Goal: Task Accomplishment & Management: Manage account settings

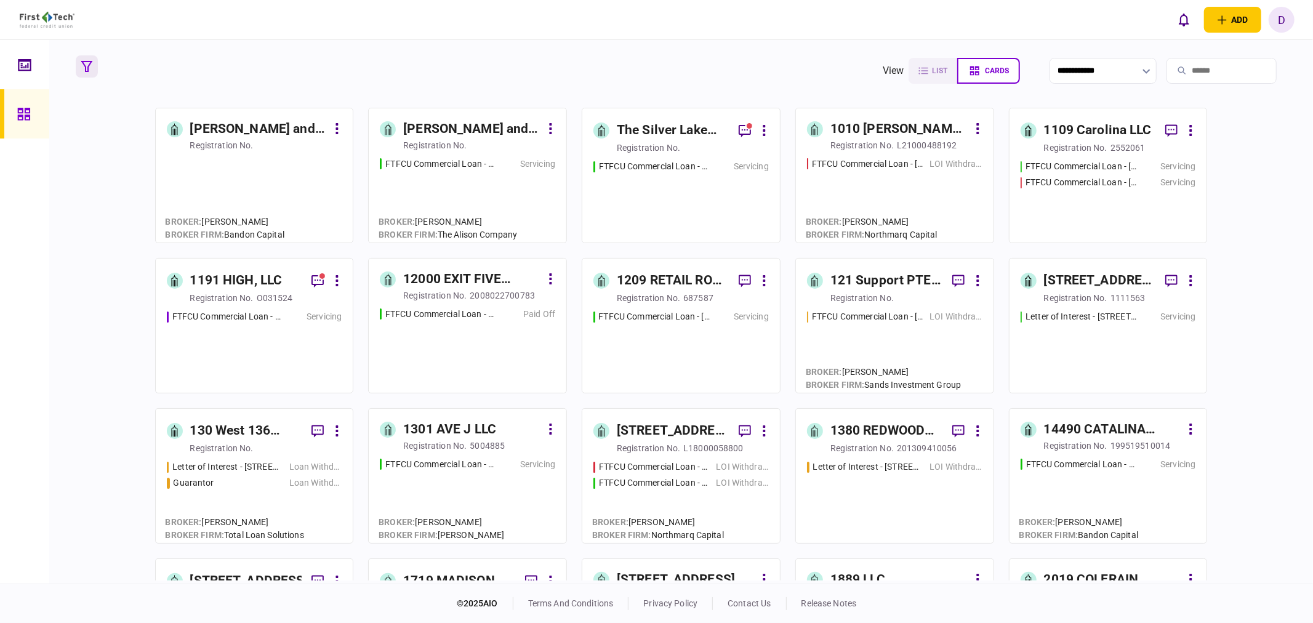
click at [80, 57] on button "button" at bounding box center [87, 66] width 22 height 22
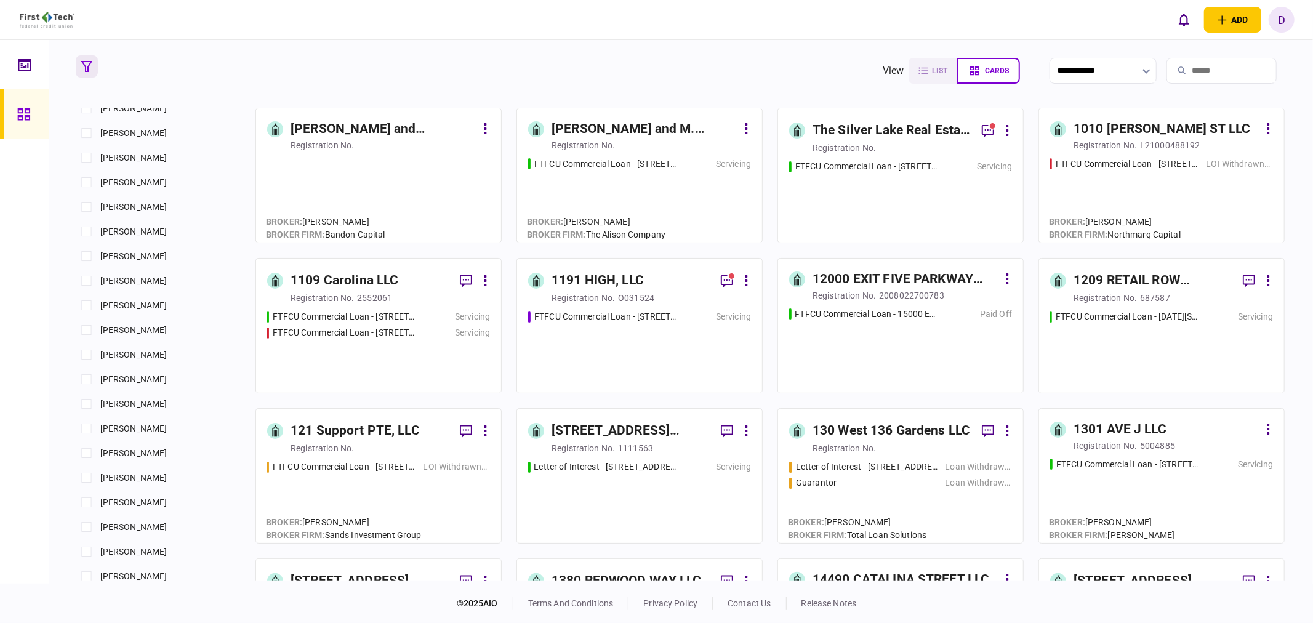
scroll to position [616, 0]
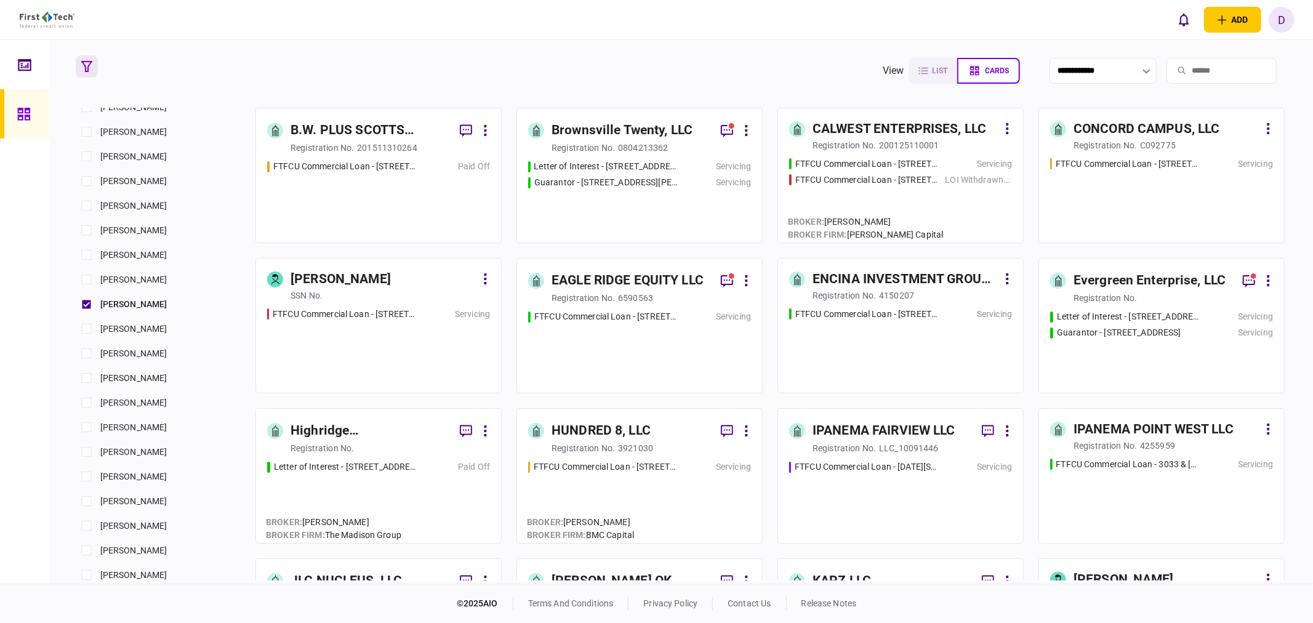
click at [683, 477] on div "FTFCU Commercial Loan - [STREET_ADDRESS][PERSON_NAME] Servicing" at bounding box center [639, 496] width 223 height 71
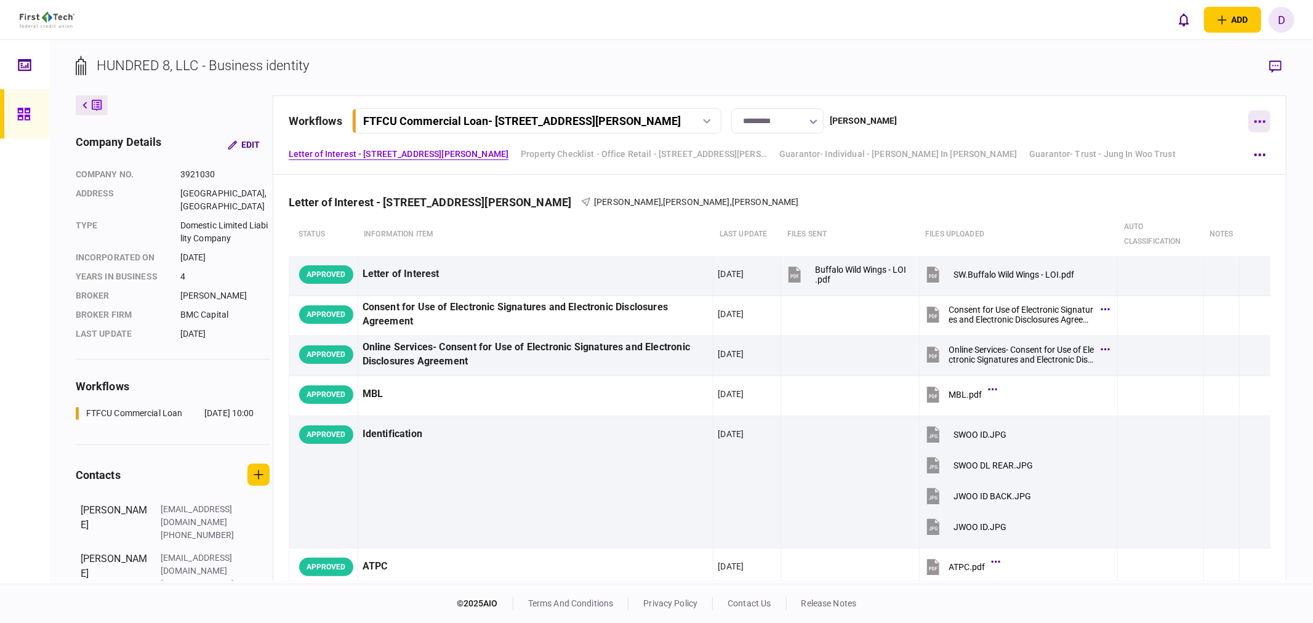
click at [1181, 119] on button "button" at bounding box center [1260, 121] width 22 height 22
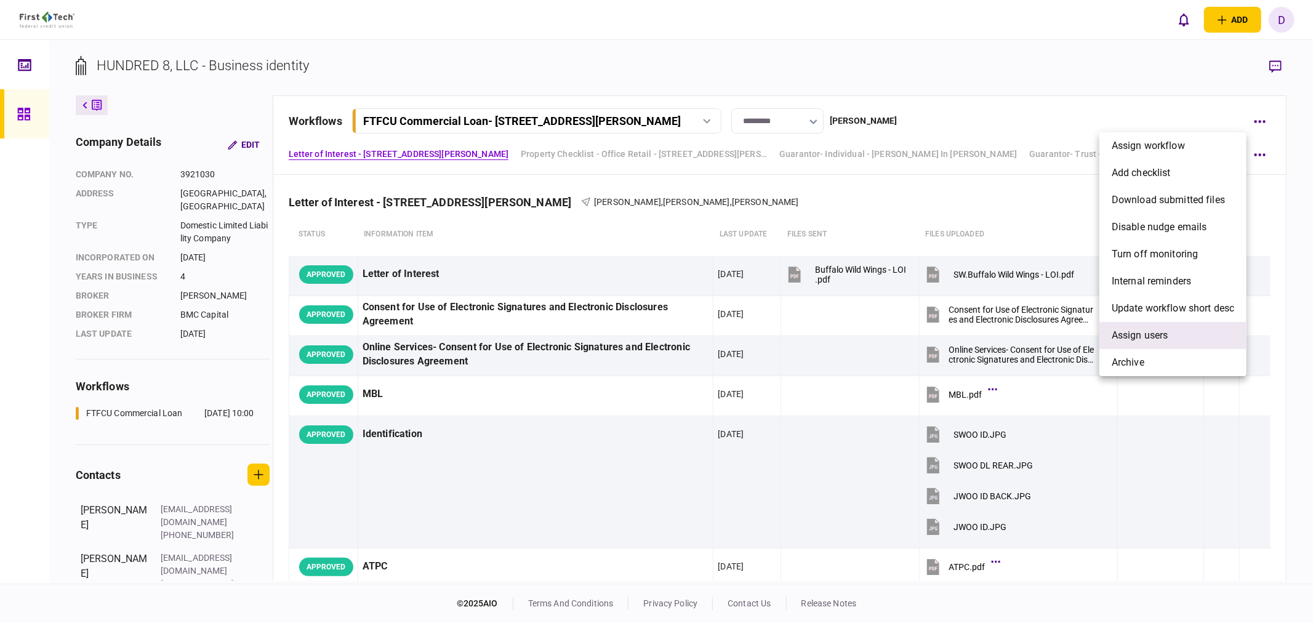
click at [1164, 337] on span "Assign users" at bounding box center [1140, 335] width 57 height 15
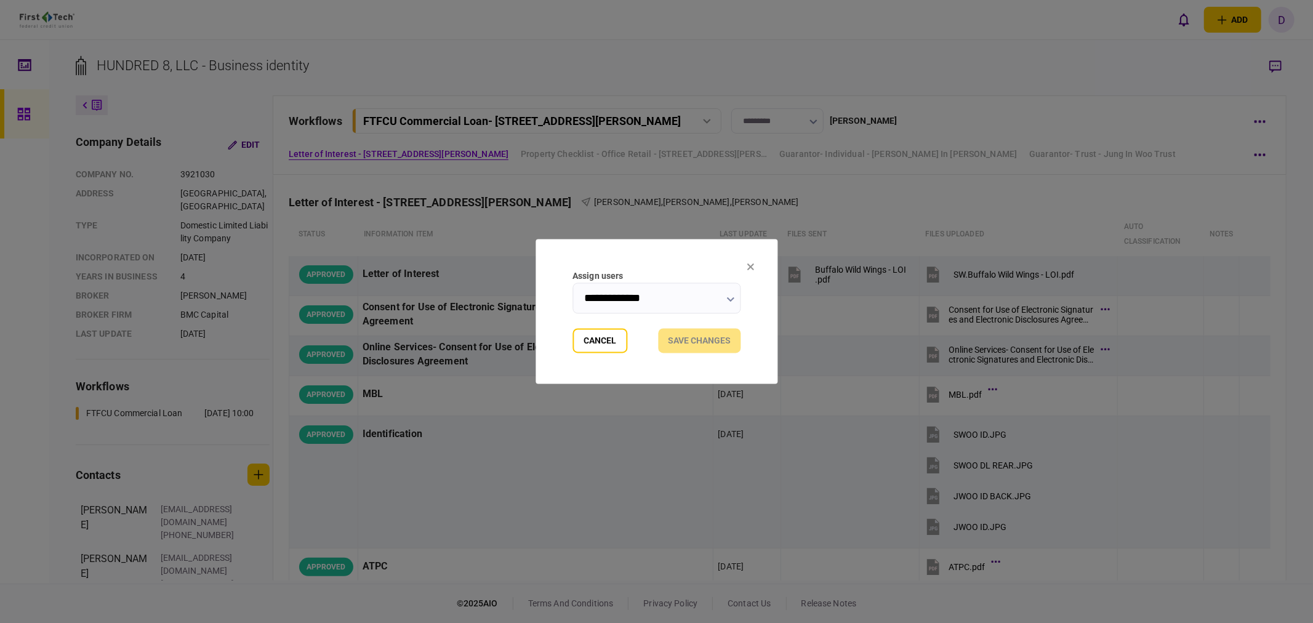
click at [671, 304] on input "**********" at bounding box center [657, 298] width 168 height 31
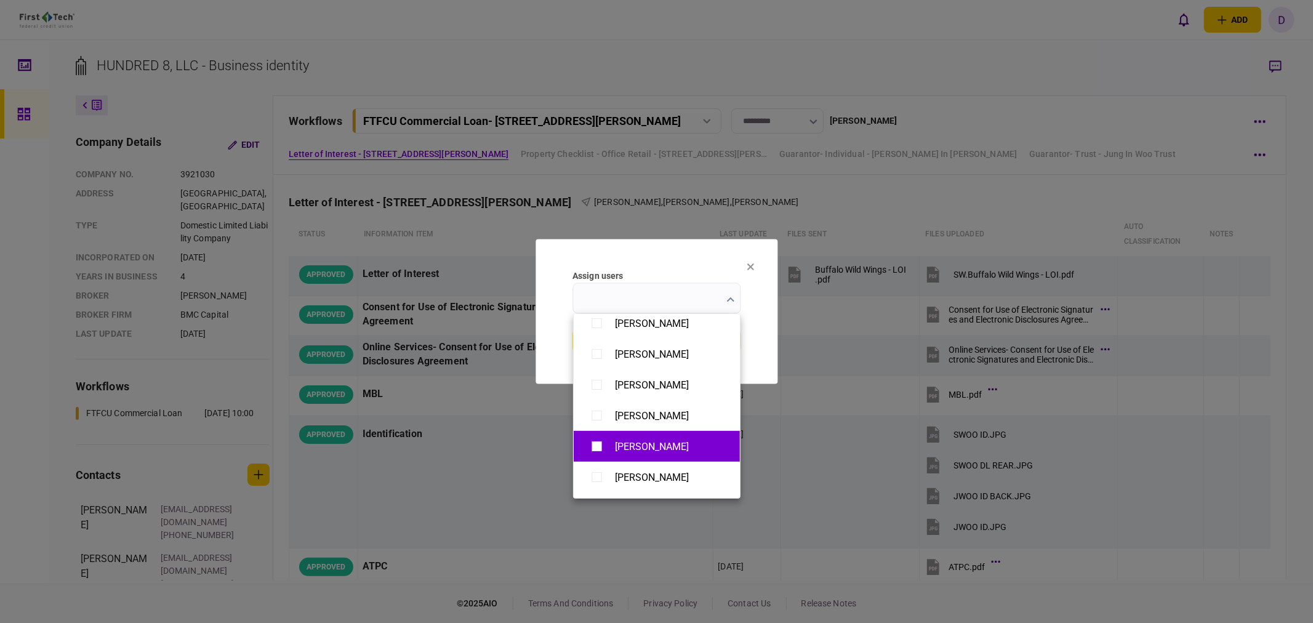
scroll to position [889, 0]
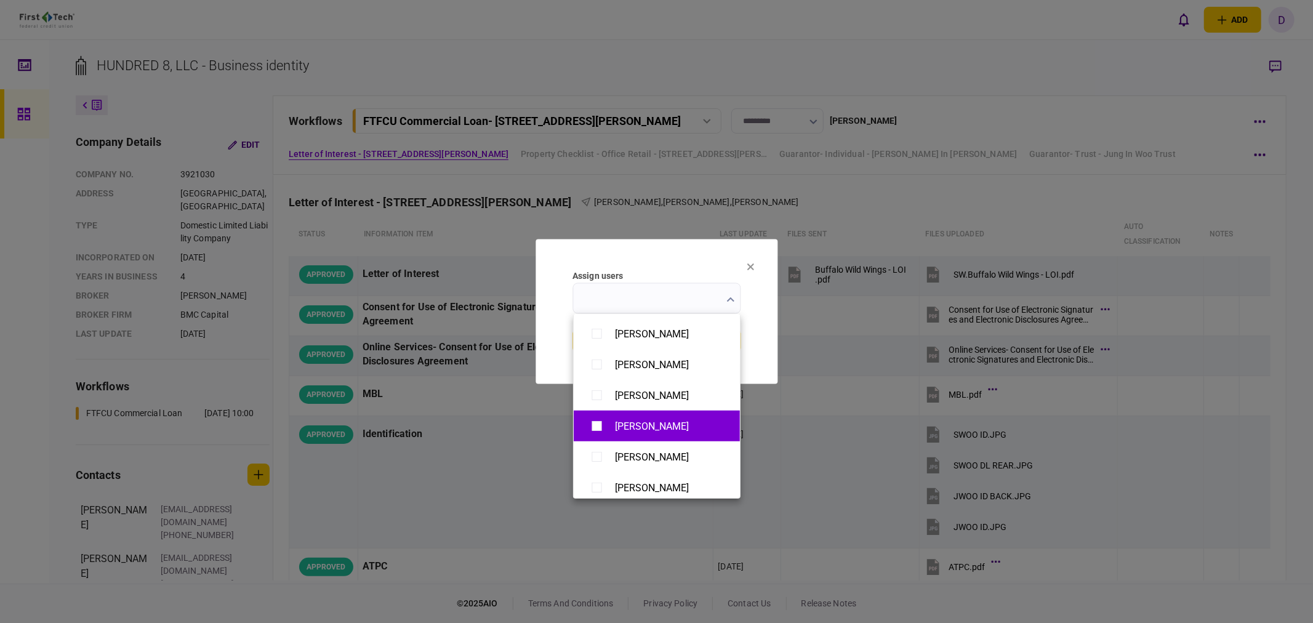
type input "**********"
click at [866, 390] on div at bounding box center [656, 311] width 1313 height 623
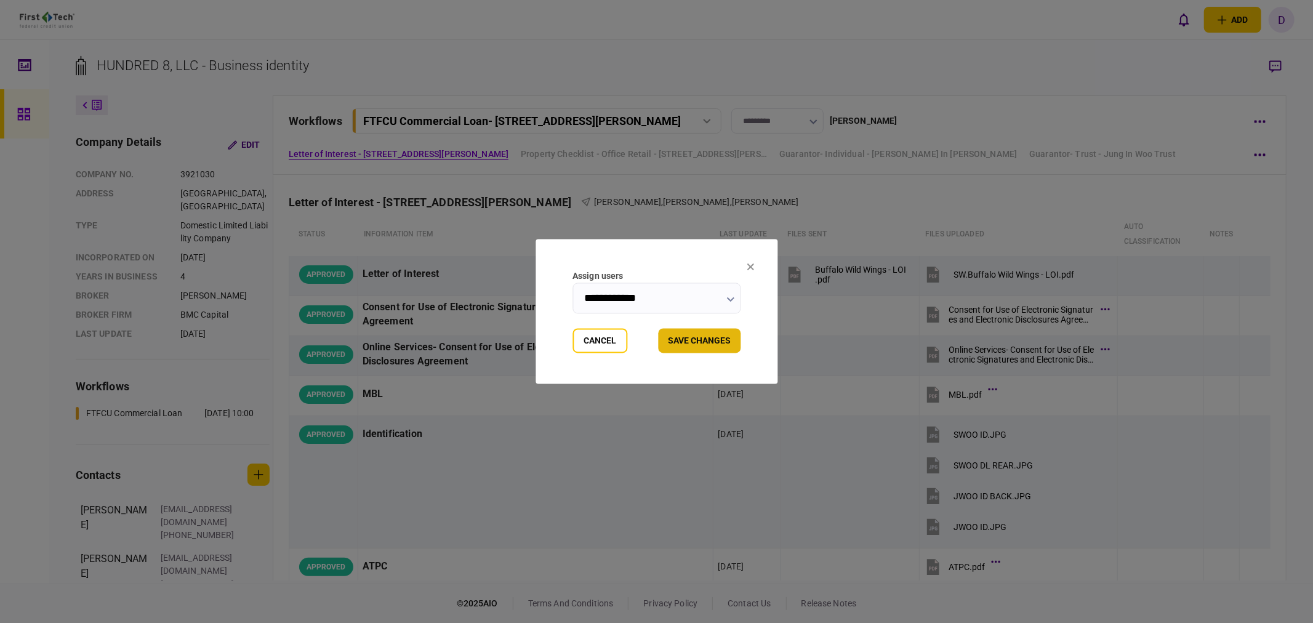
click at [722, 342] on button "Save changes" at bounding box center [699, 341] width 83 height 25
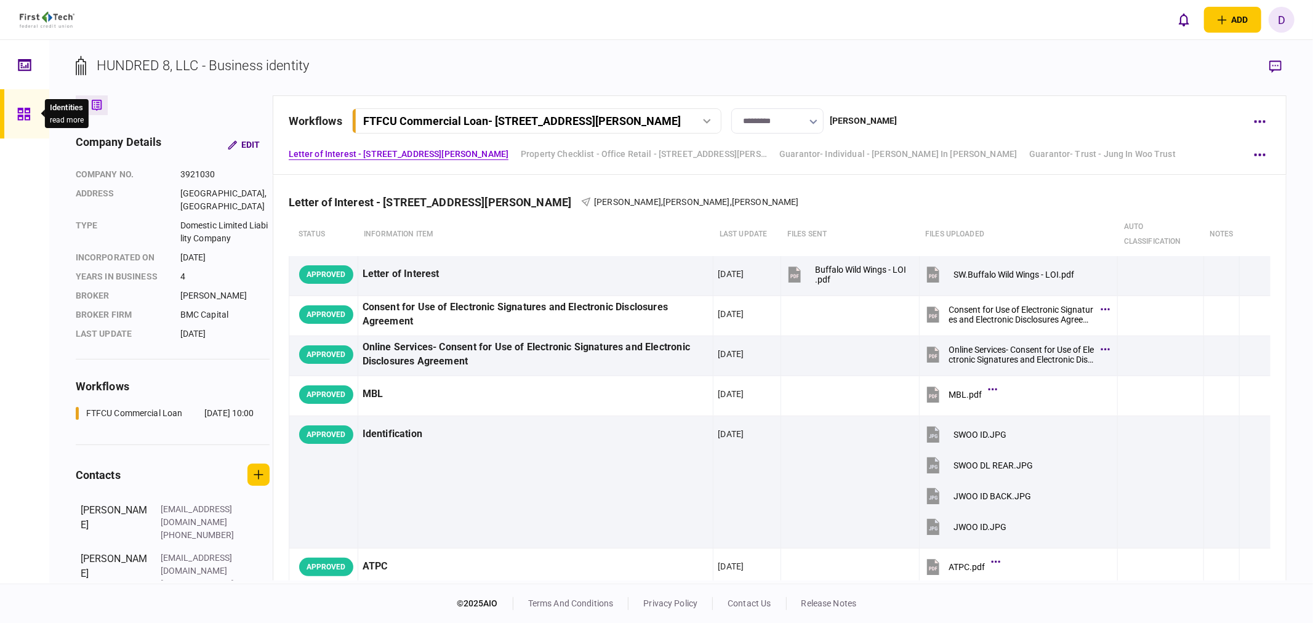
click at [23, 107] on icon at bounding box center [24, 114] width 14 height 14
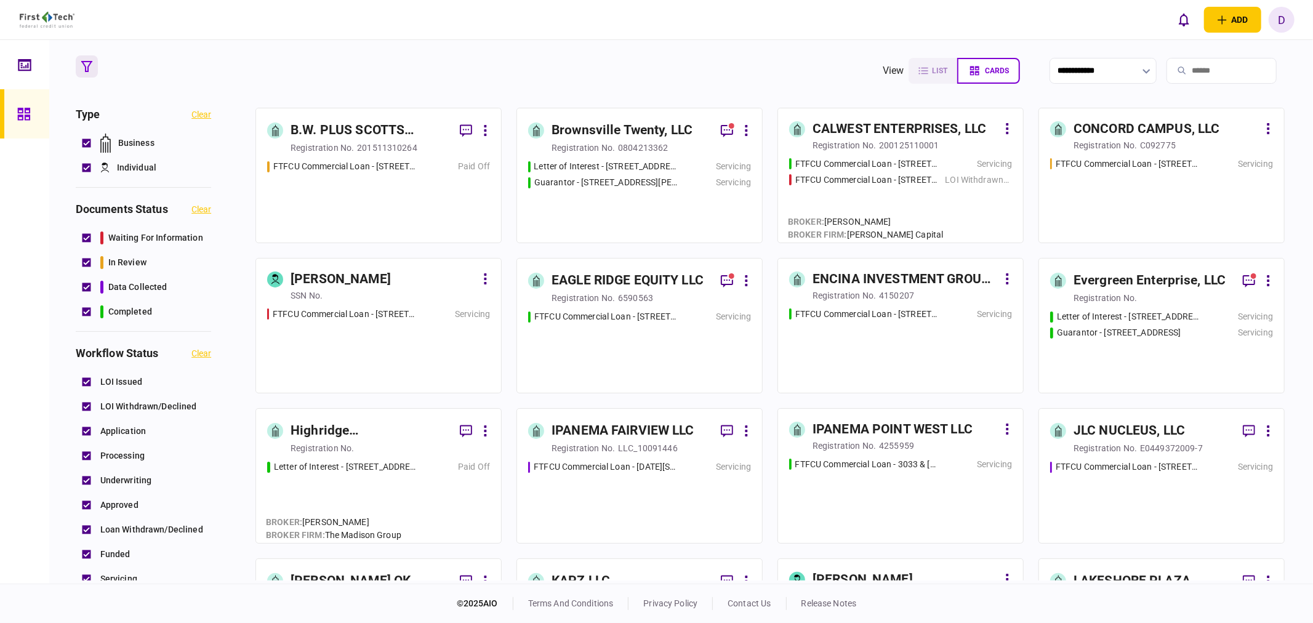
click at [637, 457] on link "IPANEMA FAIRVIEW LLC registration no. LLC_10091446 FTFCU Commercial Loan - [DAT…" at bounding box center [640, 475] width 246 height 135
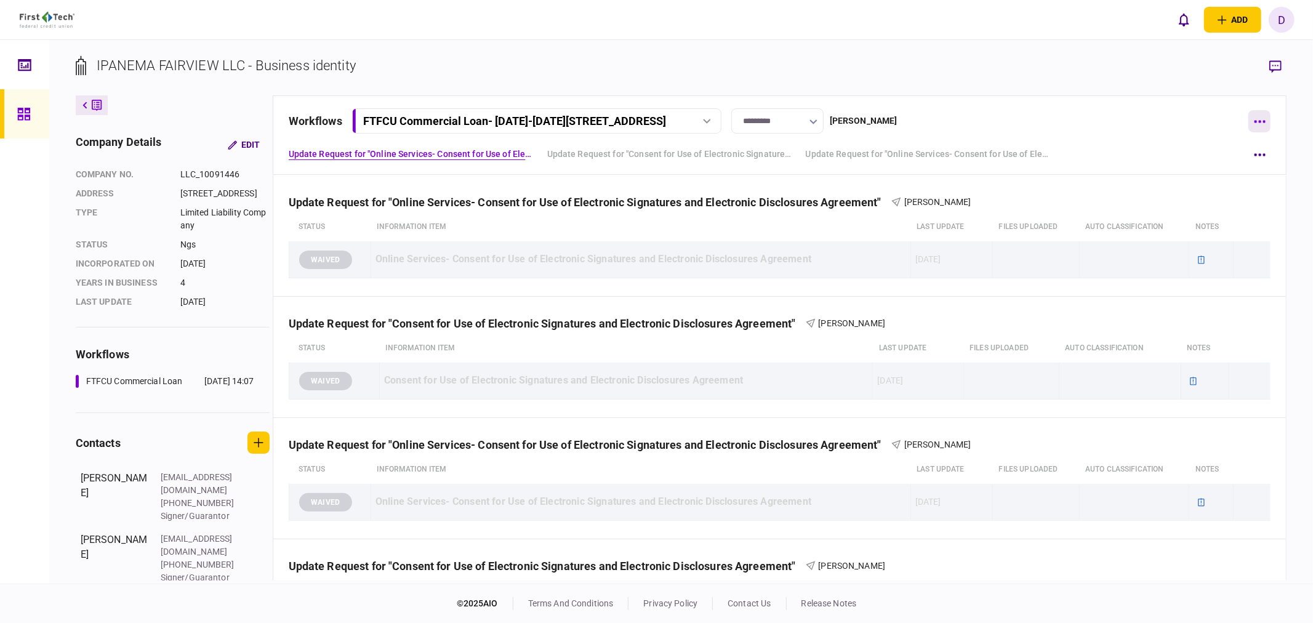
click at [1181, 122] on button "button" at bounding box center [1260, 121] width 22 height 22
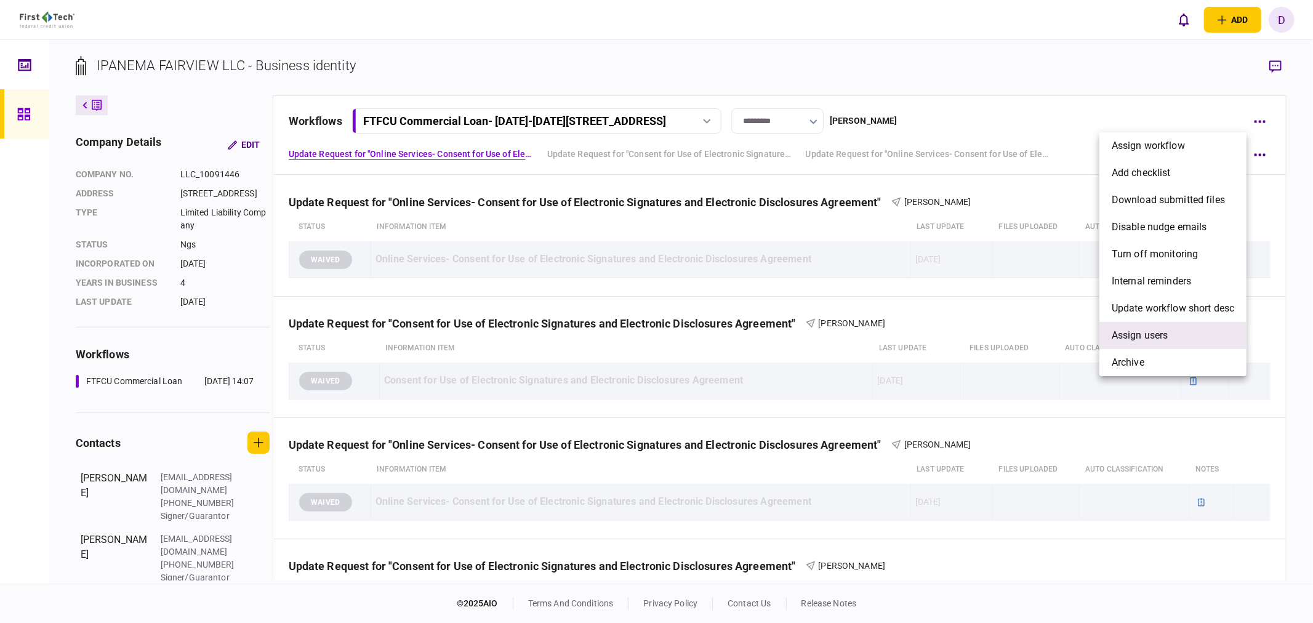
click at [1149, 334] on span "Assign users" at bounding box center [1140, 335] width 57 height 15
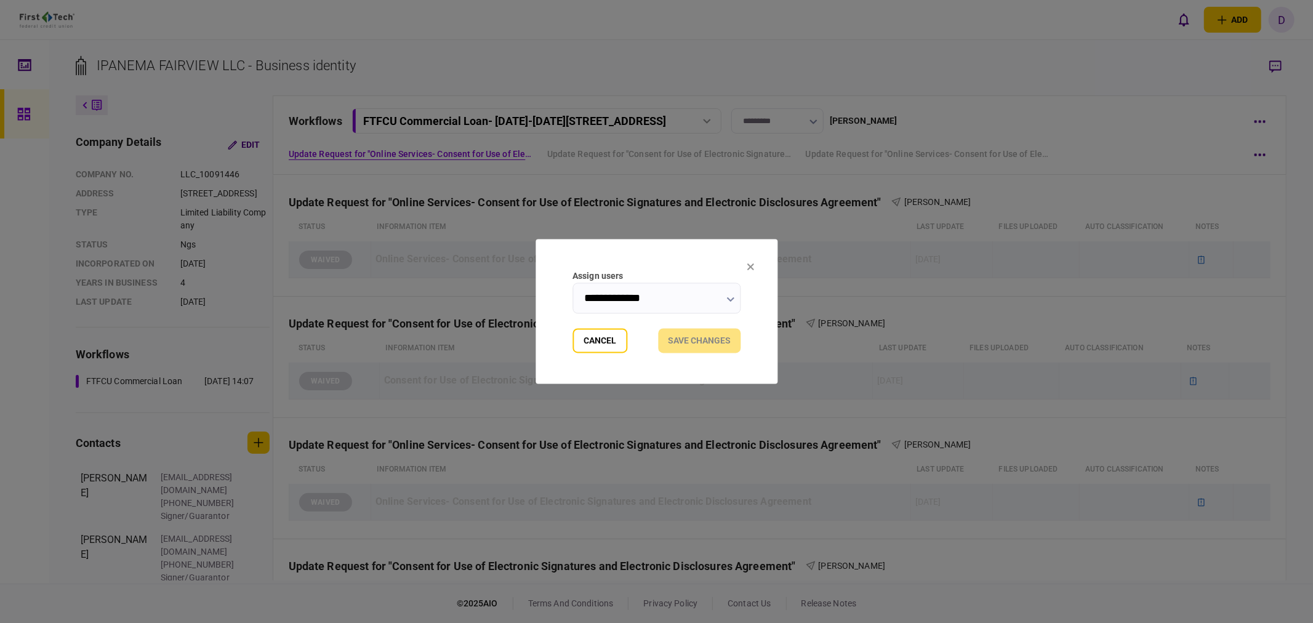
click at [661, 297] on input "**********" at bounding box center [657, 298] width 168 height 31
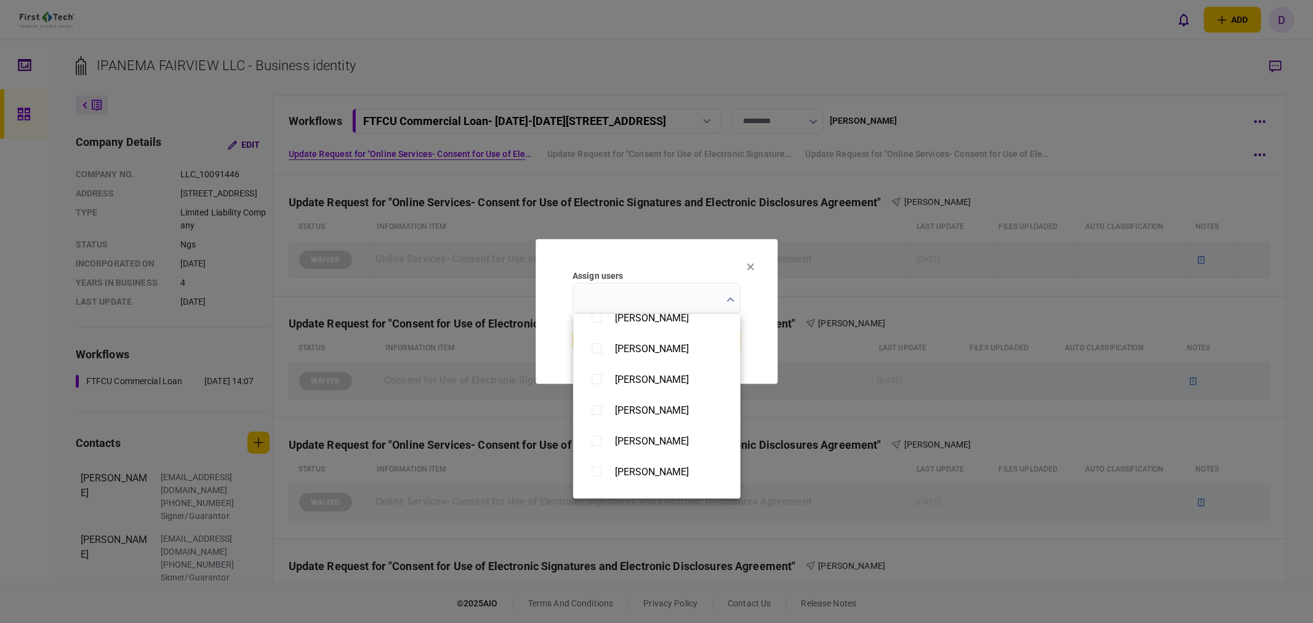
scroll to position [889, 0]
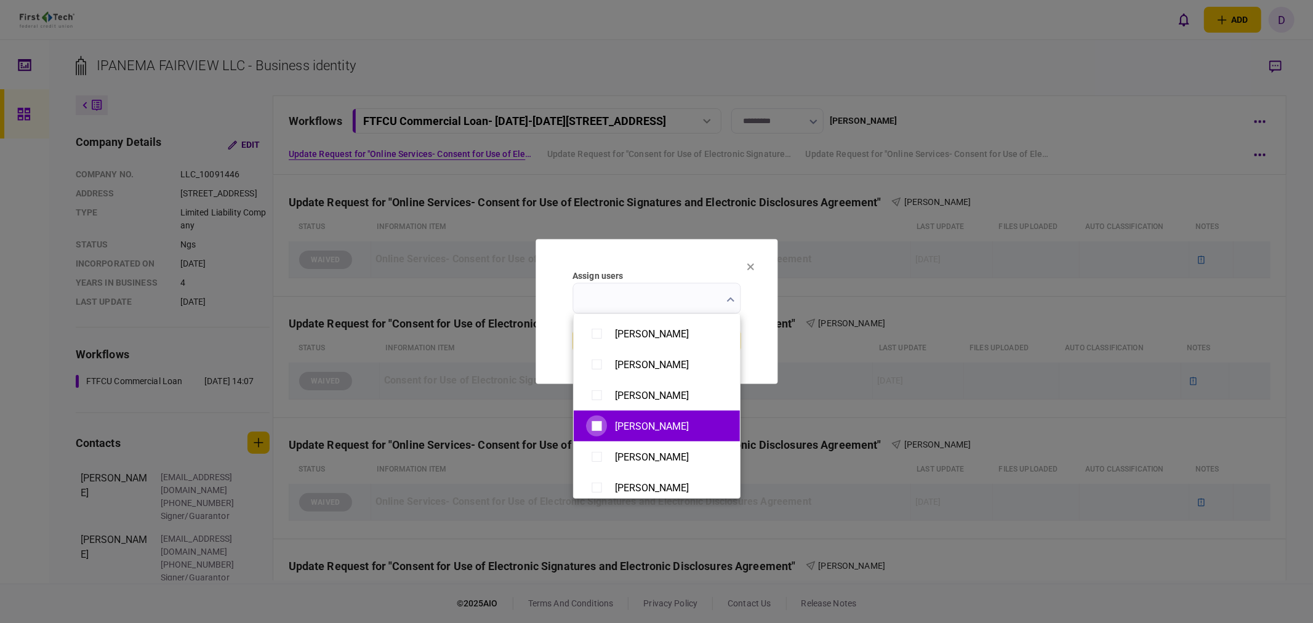
type input "**********"
click at [757, 353] on div at bounding box center [656, 311] width 1313 height 623
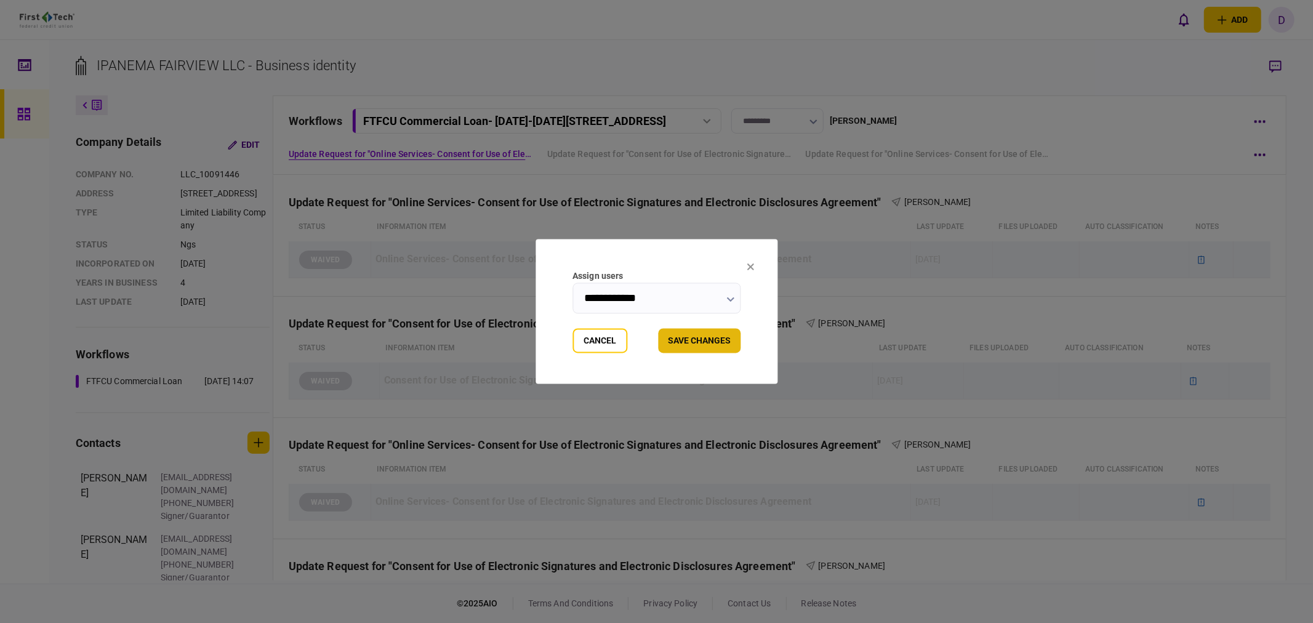
click at [702, 334] on button "Save changes" at bounding box center [699, 341] width 83 height 25
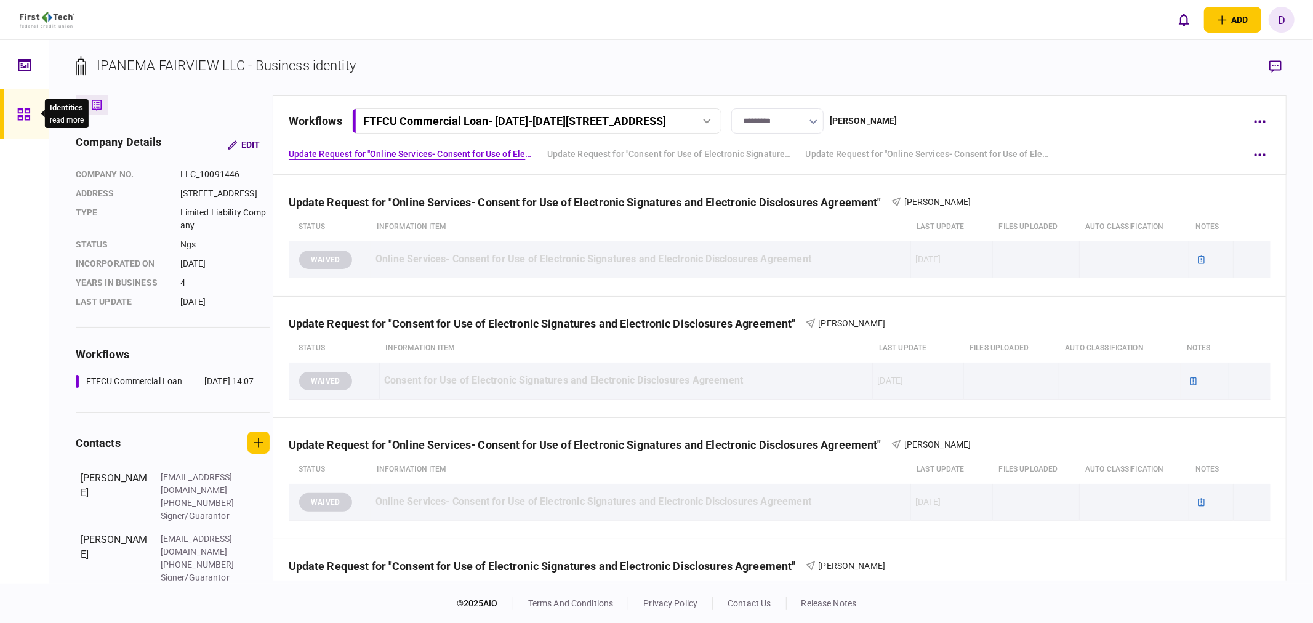
click at [31, 111] on div at bounding box center [27, 113] width 20 height 49
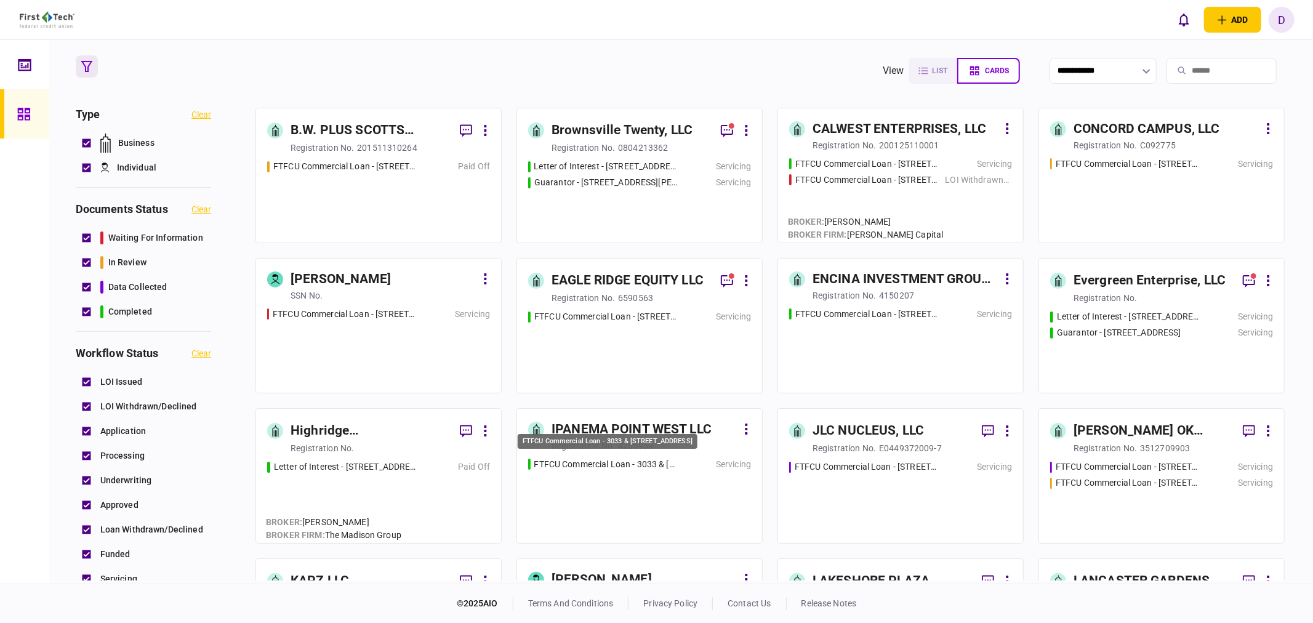
click at [643, 449] on div "FTFCU Commercial Loan - 3033 & [STREET_ADDRESS]" at bounding box center [608, 445] width 182 height 25
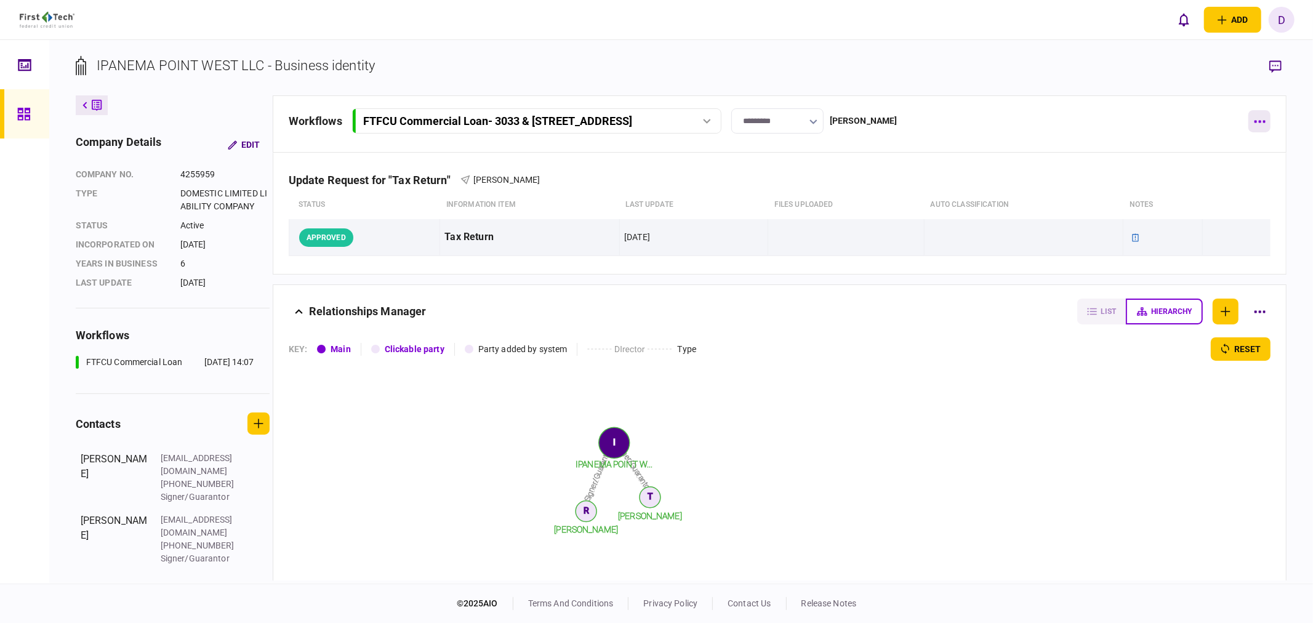
click at [1181, 124] on button "button" at bounding box center [1260, 121] width 22 height 22
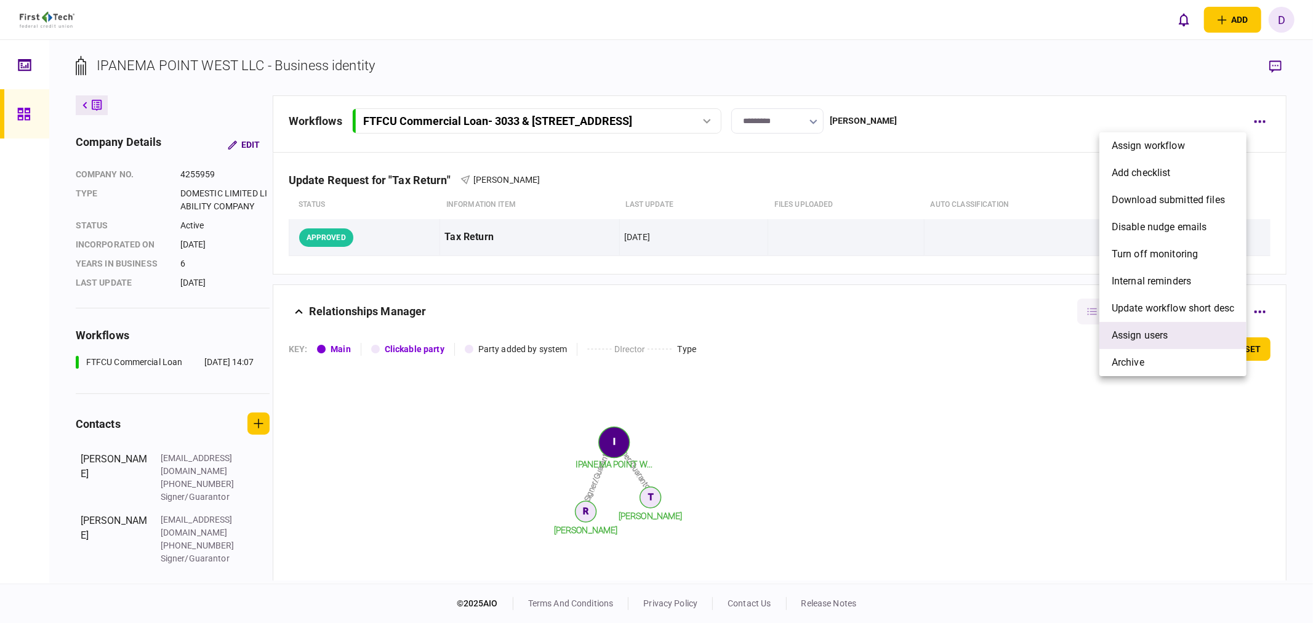
click at [1132, 336] on span "Assign users" at bounding box center [1140, 335] width 57 height 15
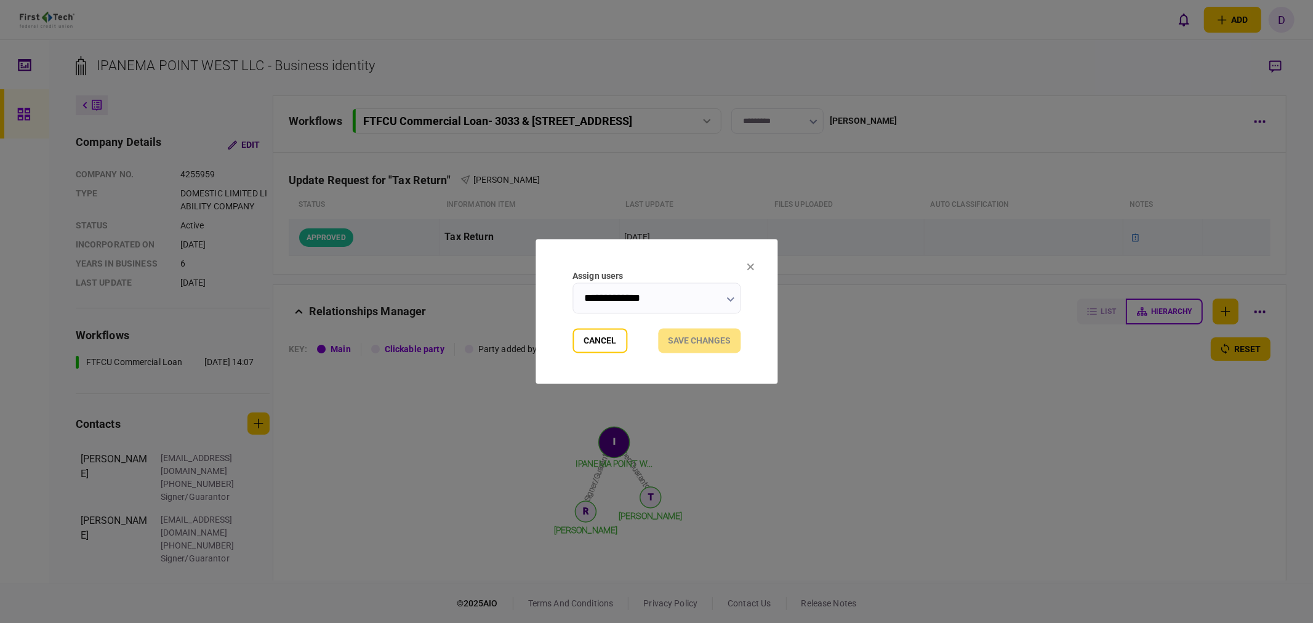
click at [686, 297] on input "**********" at bounding box center [657, 298] width 168 height 31
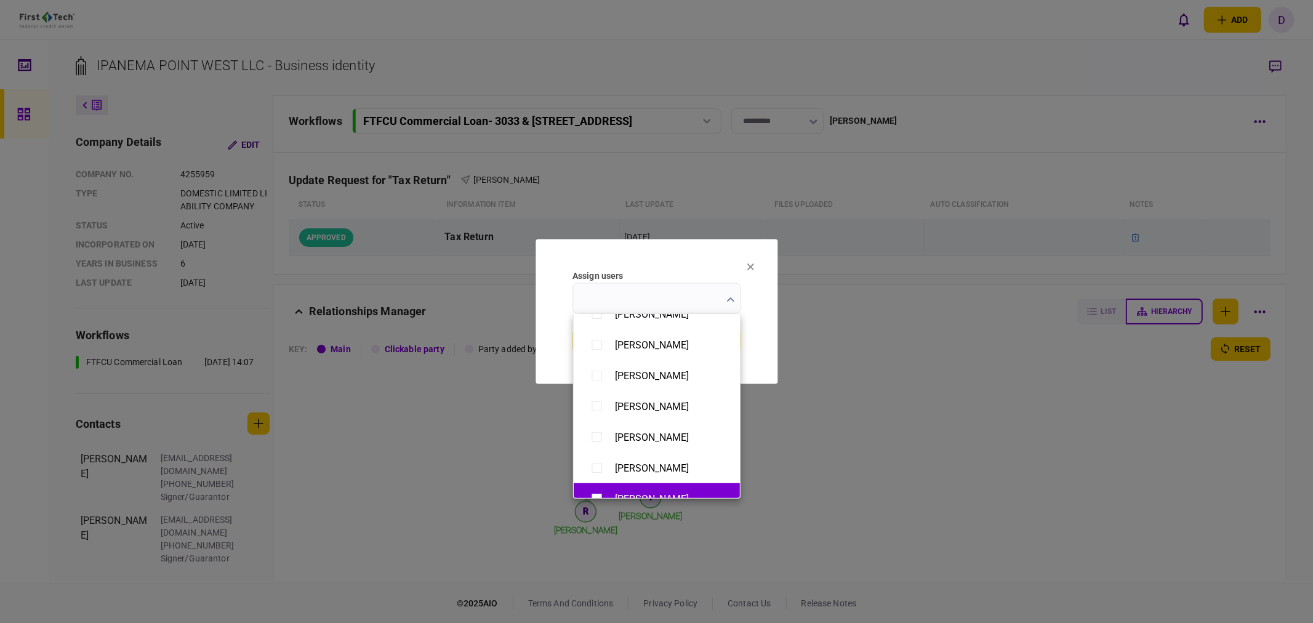
scroll to position [887, 0]
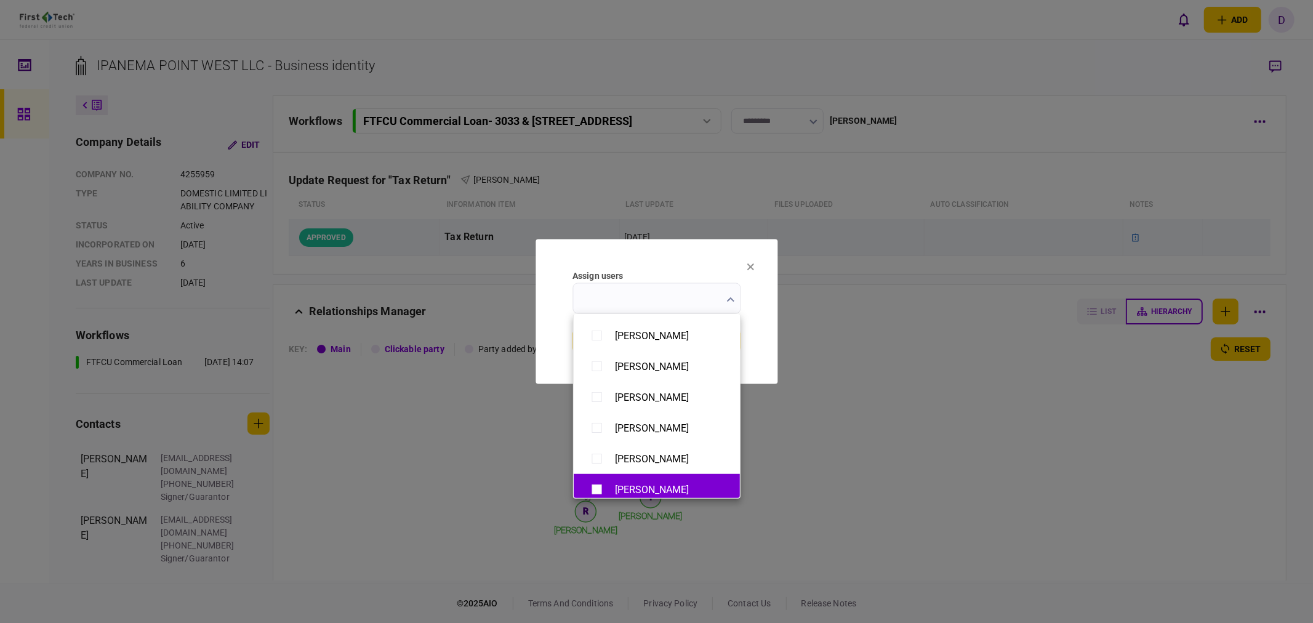
type input "**********"
drag, startPoint x: 786, startPoint y: 297, endPoint x: 780, endPoint y: 304, distance: 8.3
click at [786, 297] on div at bounding box center [656, 311] width 1313 height 623
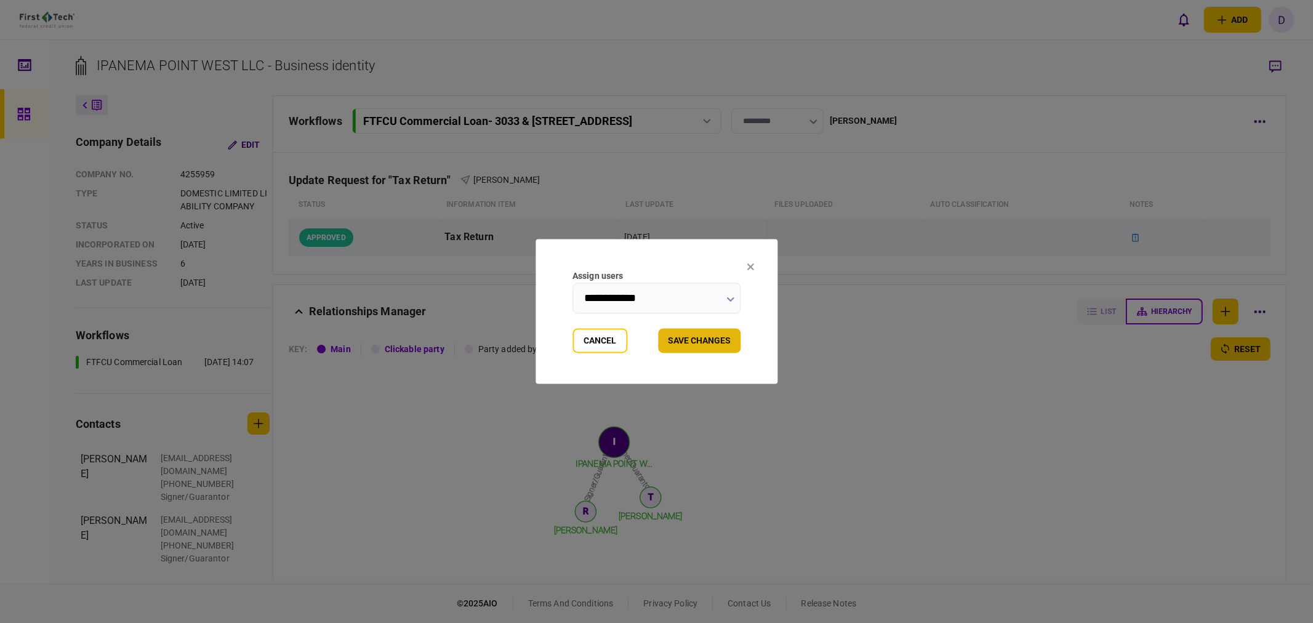
click at [712, 344] on button "Save changes" at bounding box center [699, 341] width 83 height 25
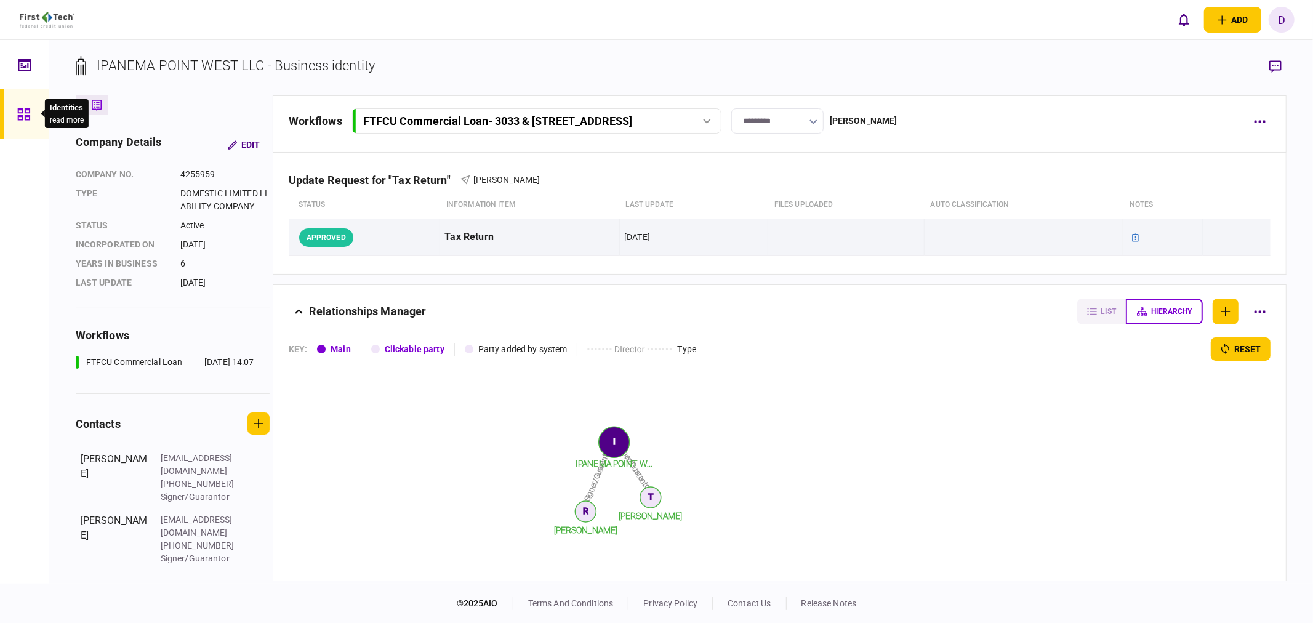
click at [27, 113] on icon at bounding box center [24, 114] width 14 height 14
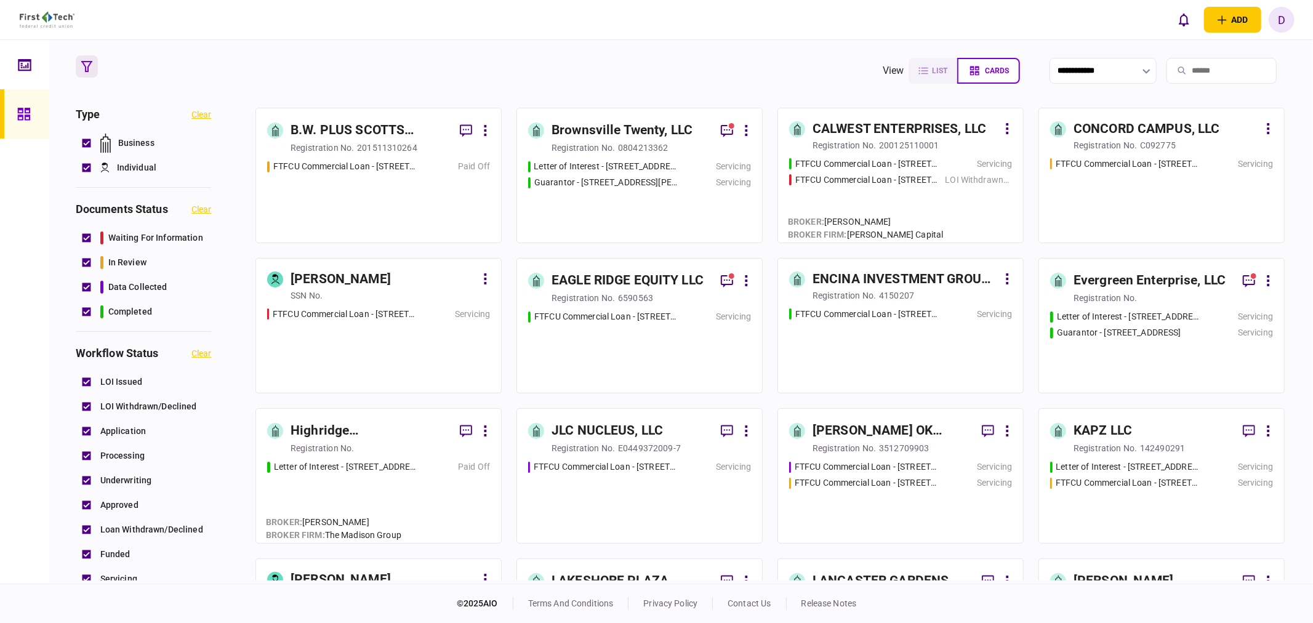
click at [642, 448] on div "E0449372009-7" at bounding box center [649, 448] width 63 height 12
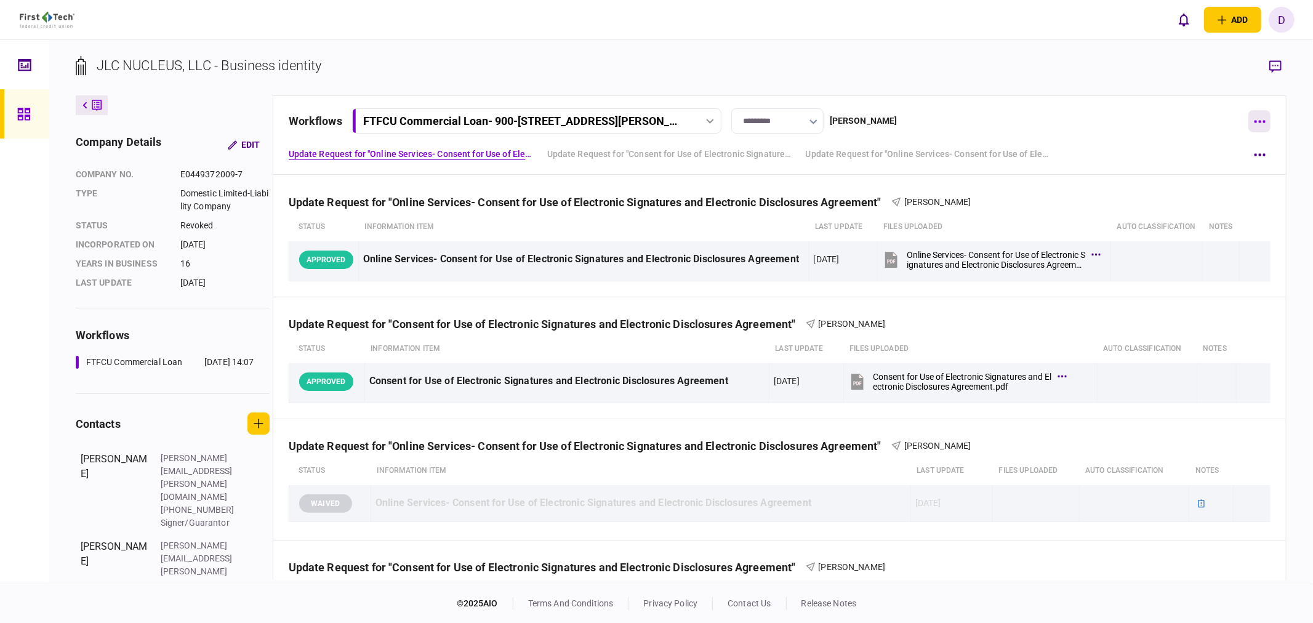
click at [1181, 124] on button "button" at bounding box center [1260, 121] width 22 height 22
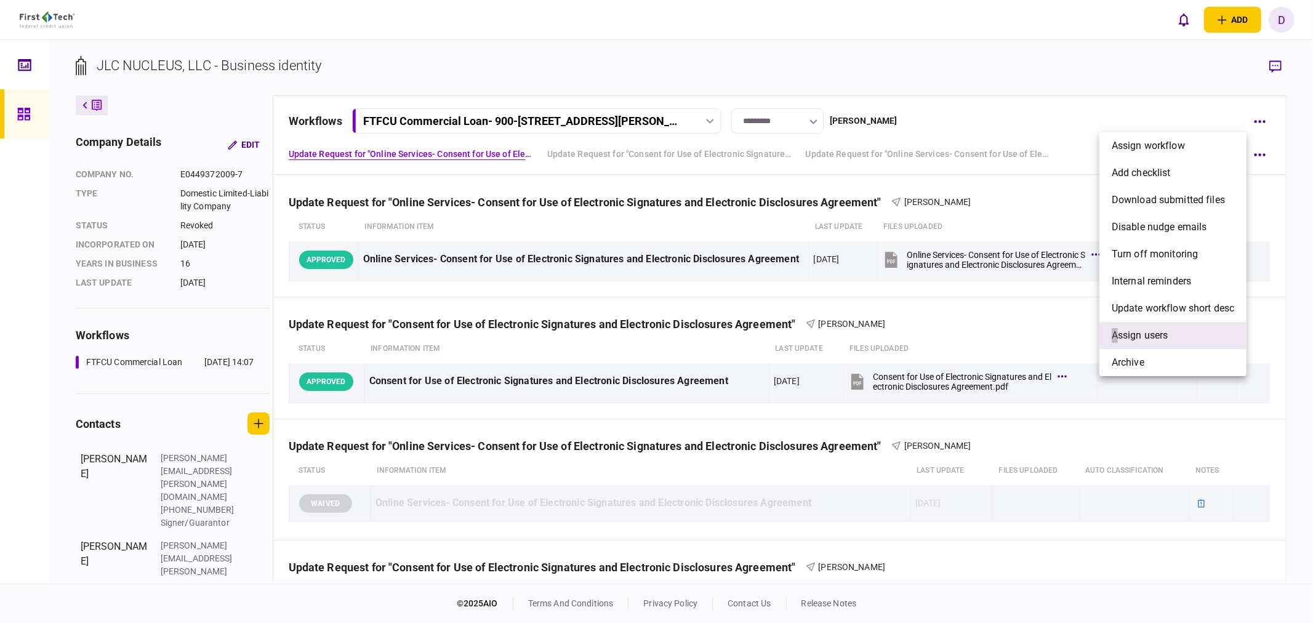
click at [1116, 331] on span "Assign users" at bounding box center [1140, 335] width 57 height 15
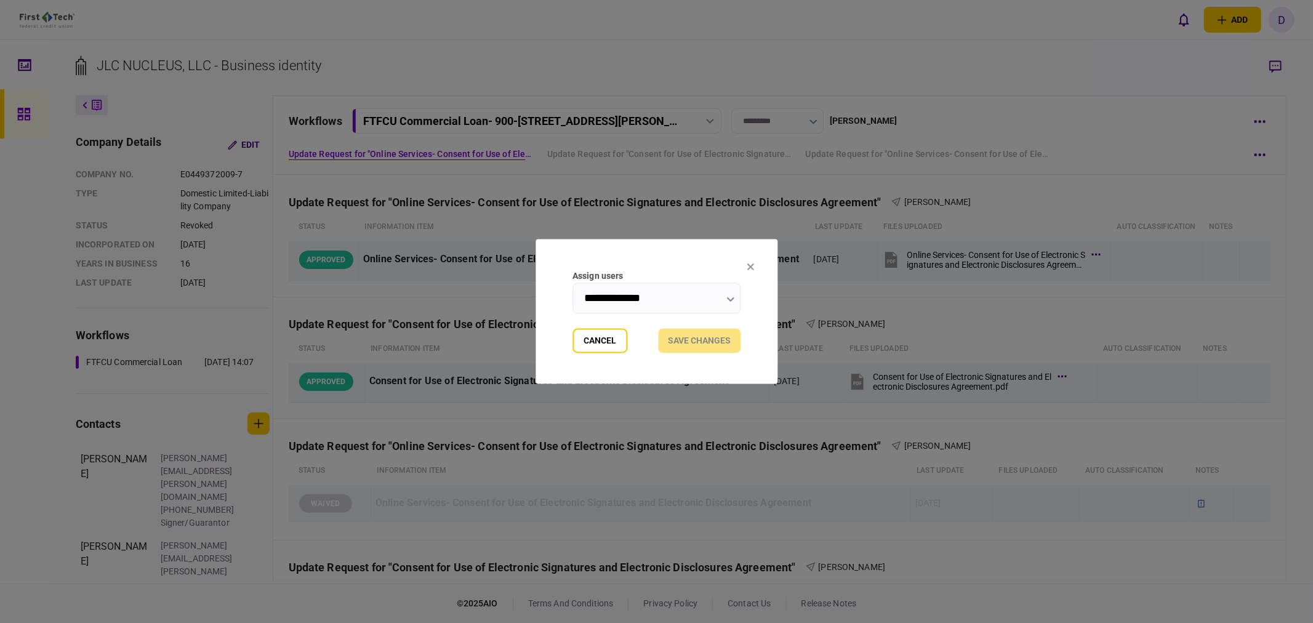
click at [677, 296] on input "**********" at bounding box center [657, 298] width 168 height 31
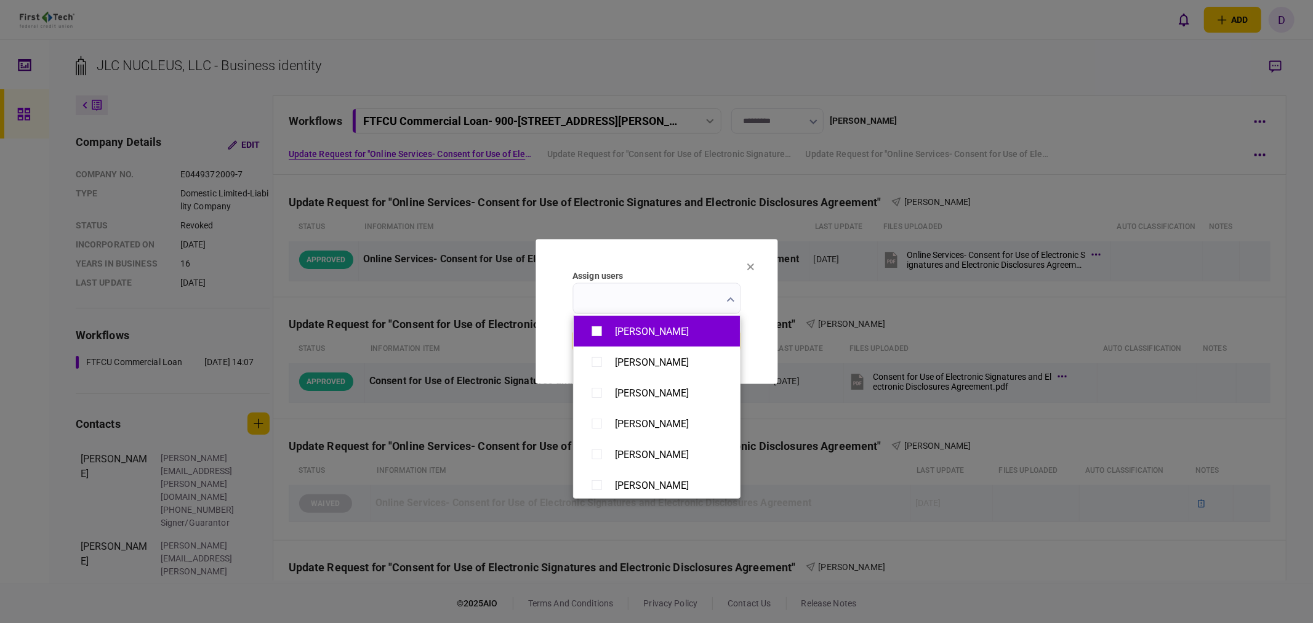
scroll to position [956, 0]
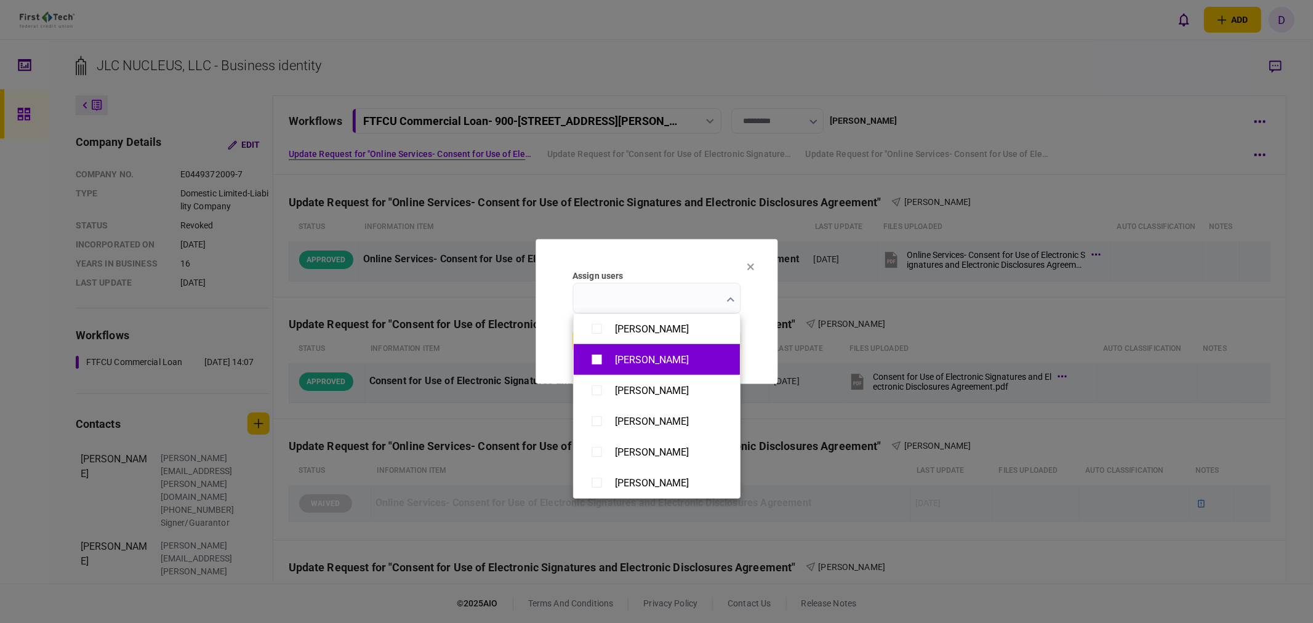
click at [615, 361] on div "[PERSON_NAME]" at bounding box center [652, 360] width 74 height 12
type input "**********"
click at [765, 323] on div at bounding box center [656, 311] width 1313 height 623
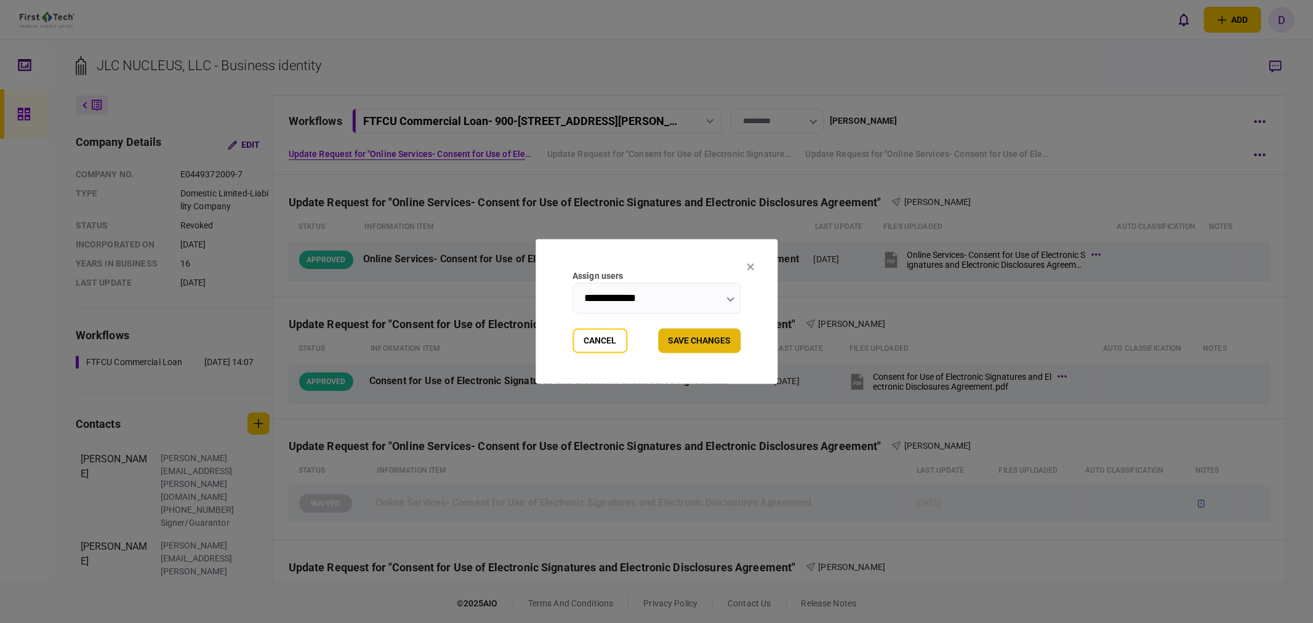
click at [710, 337] on button "Save changes" at bounding box center [699, 341] width 83 height 25
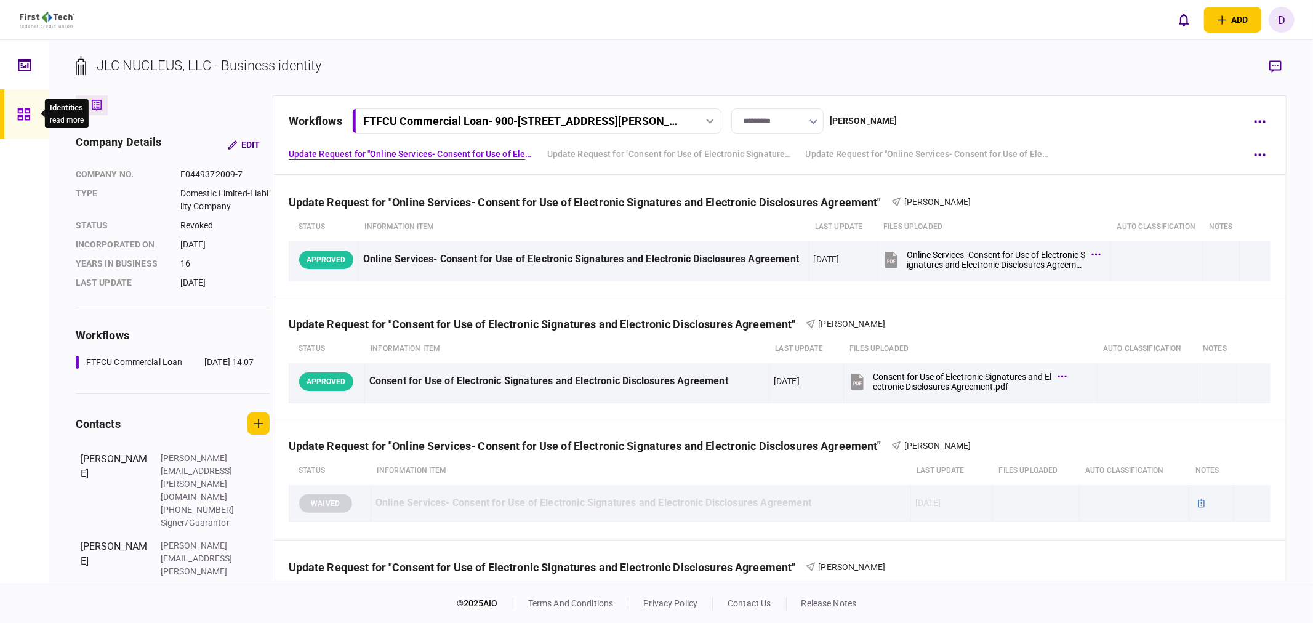
click at [21, 112] on icon at bounding box center [23, 114] width 12 height 12
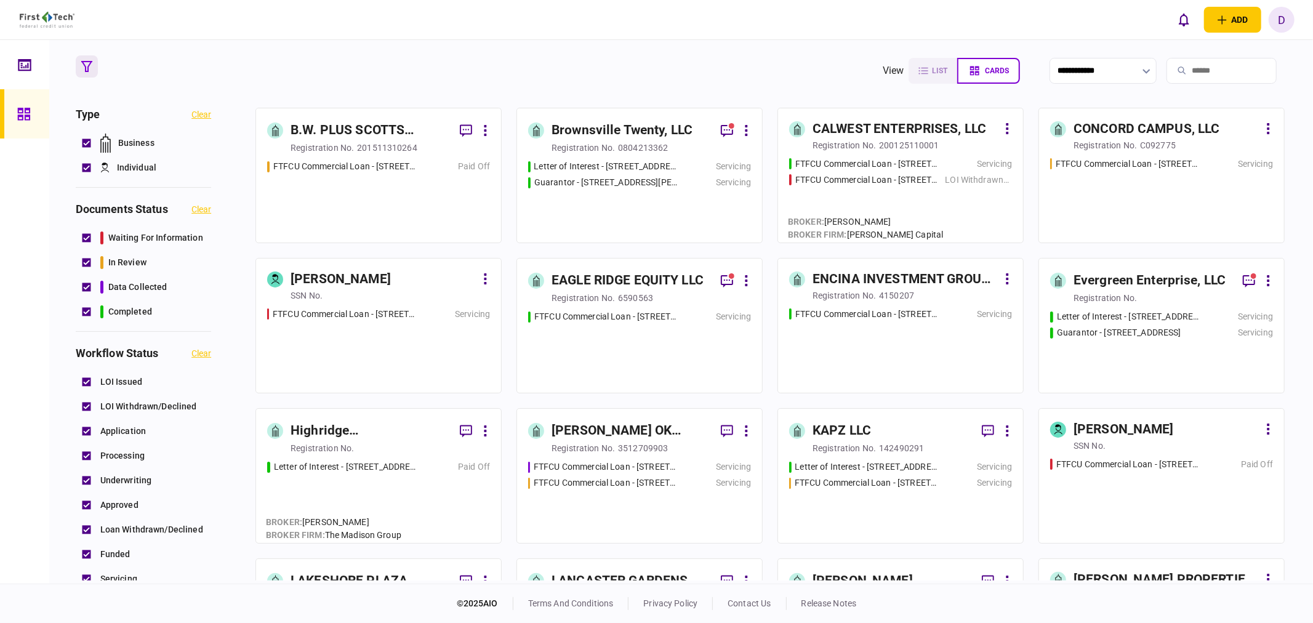
click at [622, 435] on div "[PERSON_NAME] OK PARTNERS LLC" at bounding box center [631, 431] width 159 height 20
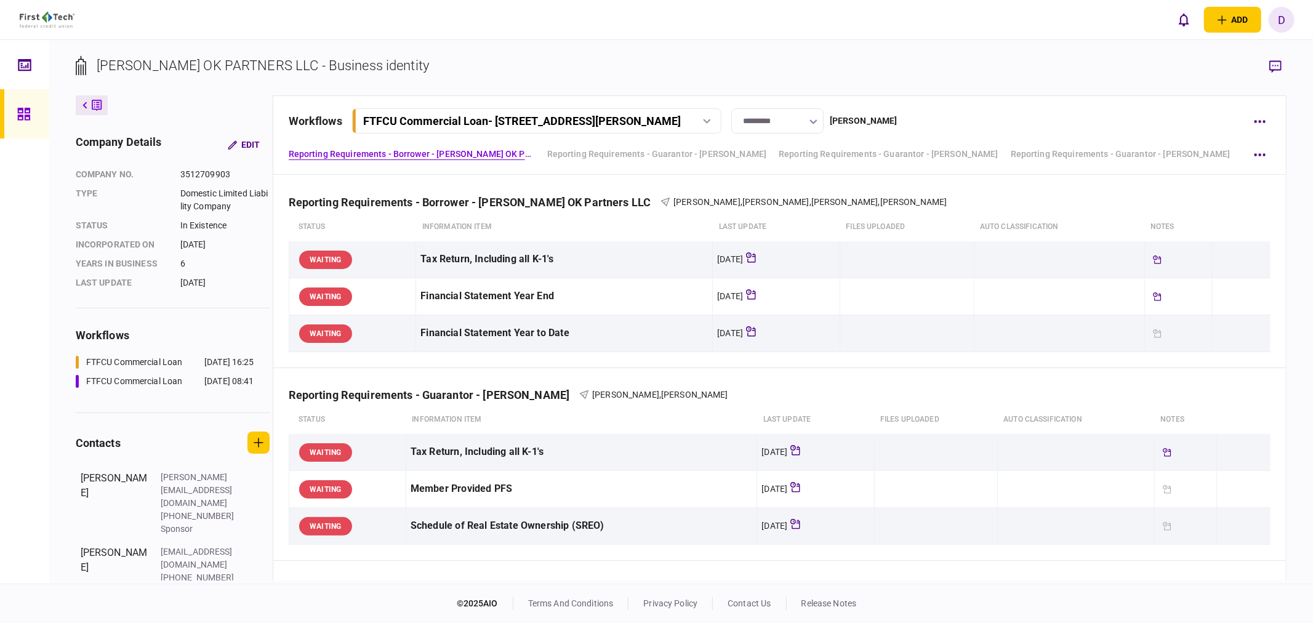
click at [706, 117] on div "FTFCU Commercial Loan - [STREET_ADDRESS][PERSON_NAME]" at bounding box center [536, 121] width 361 height 13
click at [594, 169] on div "FTFCU Commercial Loan - [STREET_ADDRESS][PERSON_NAME]" at bounding box center [493, 172] width 245 height 13
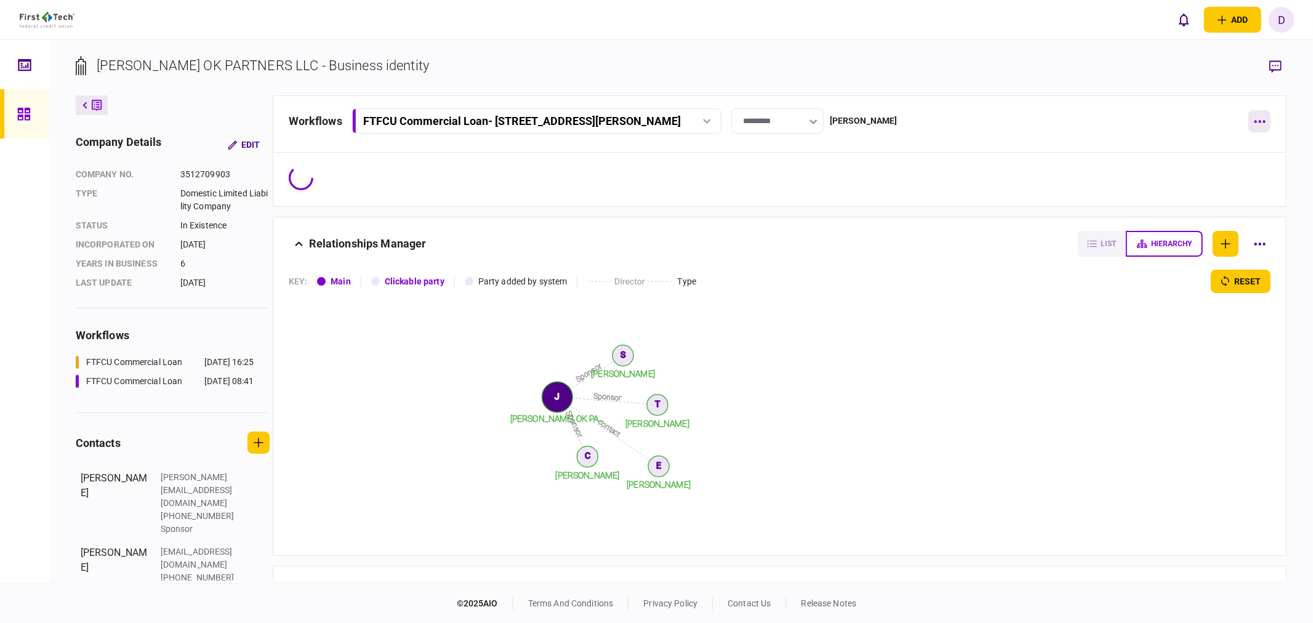
click at [1181, 123] on button "button" at bounding box center [1260, 121] width 22 height 22
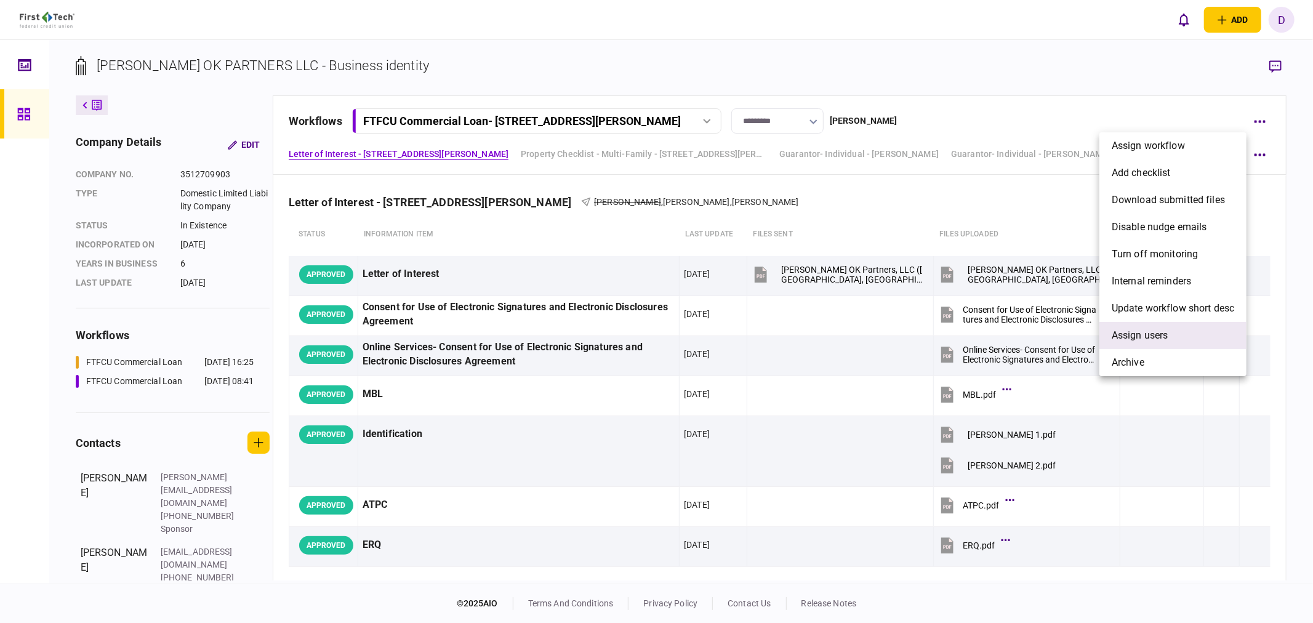
click at [1143, 337] on span "Assign users" at bounding box center [1140, 335] width 57 height 15
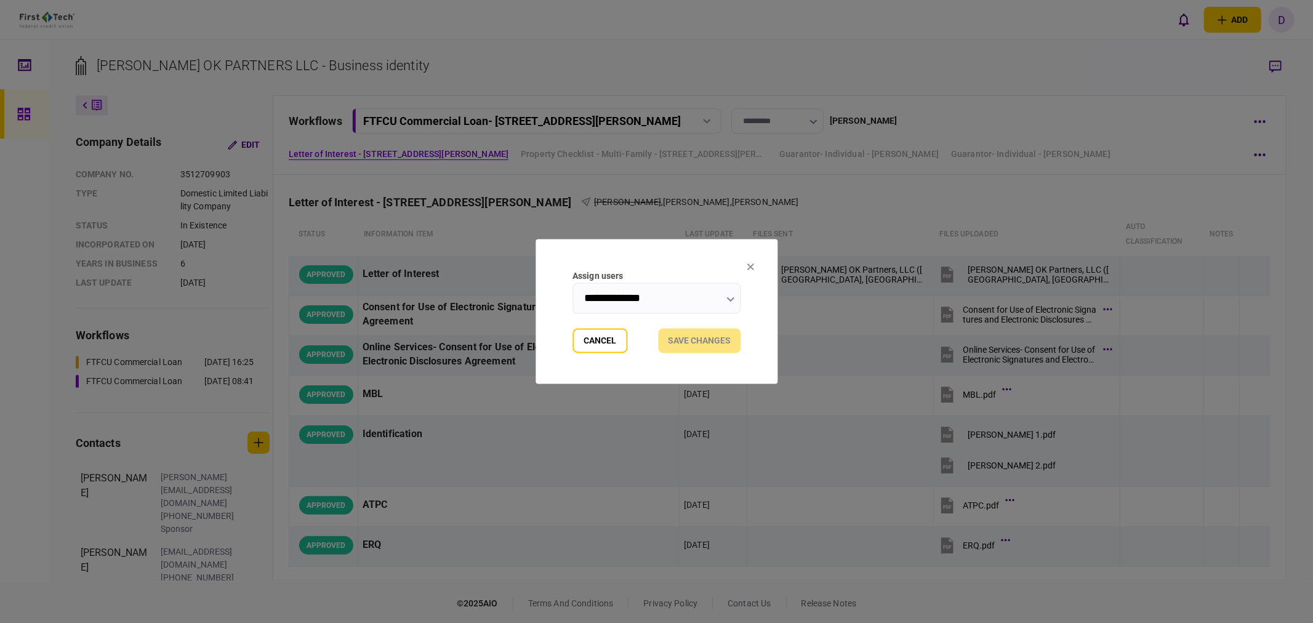
click at [650, 296] on input "**********" at bounding box center [657, 298] width 168 height 31
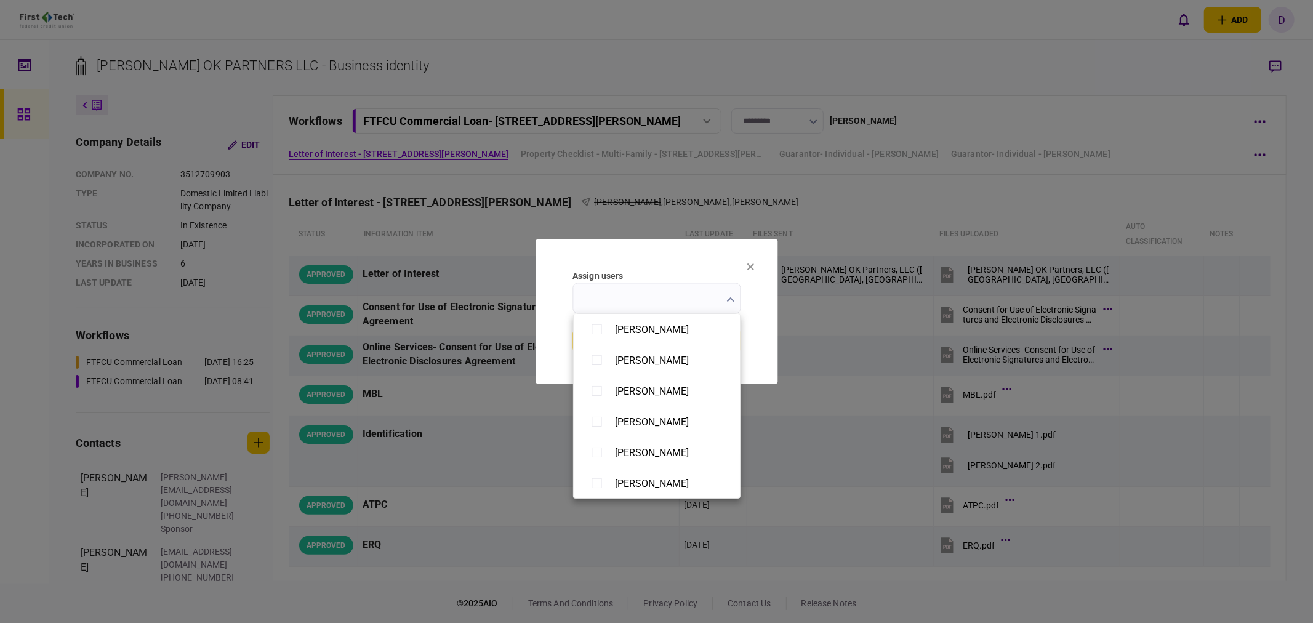
scroll to position [956, 0]
type input "**********"
click at [766, 342] on div at bounding box center [656, 311] width 1313 height 623
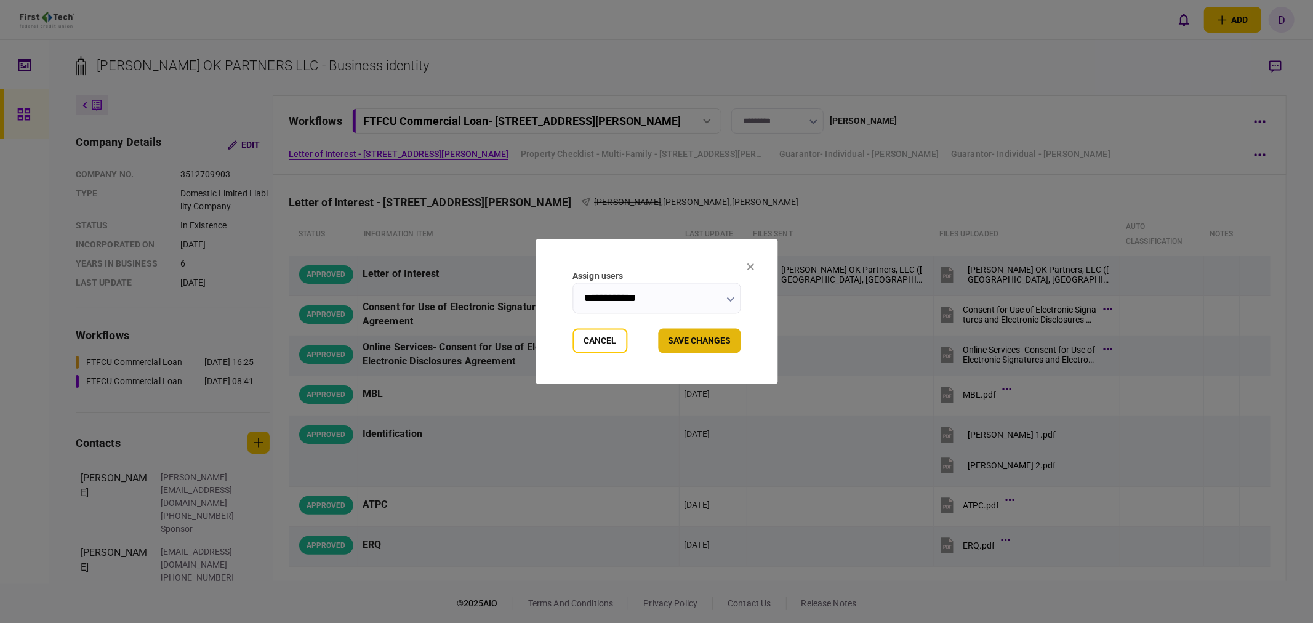
click at [703, 345] on button "Save changes" at bounding box center [699, 341] width 83 height 25
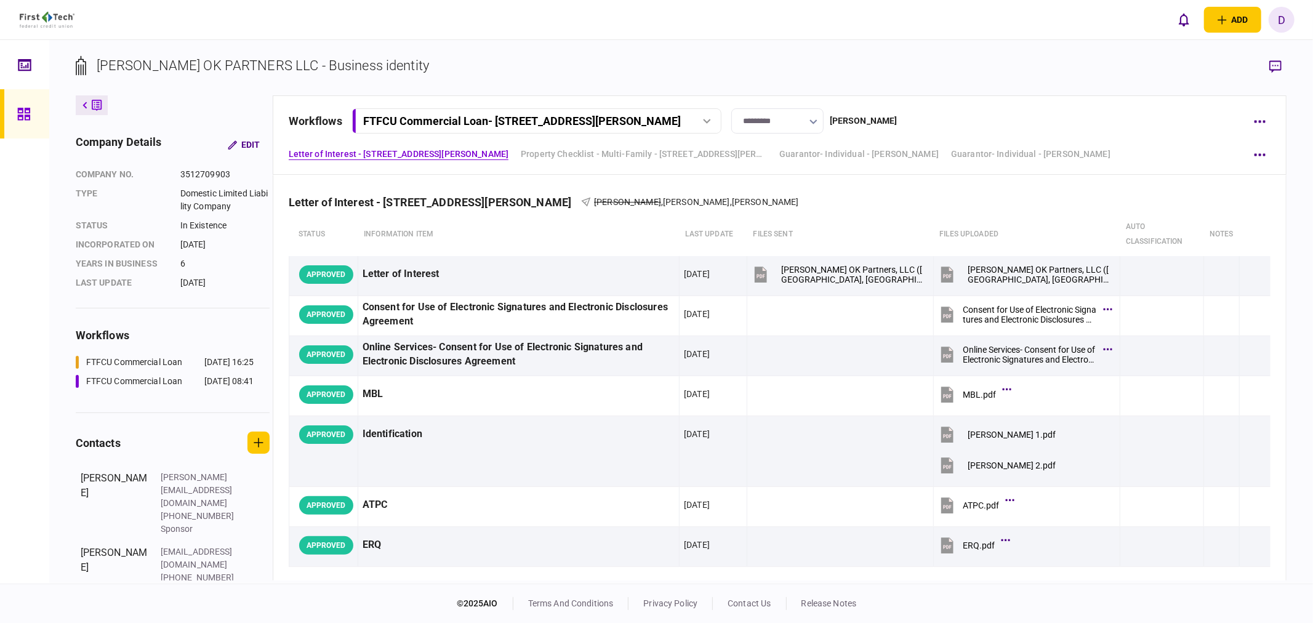
click at [525, 121] on div "FTFCU Commercial Loan - [STREET_ADDRESS][PERSON_NAME]" at bounding box center [522, 121] width 318 height 13
click at [513, 143] on div "FTFCU Commercial Loan - [STREET_ADDRESS][PERSON_NAME]" at bounding box center [493, 146] width 245 height 13
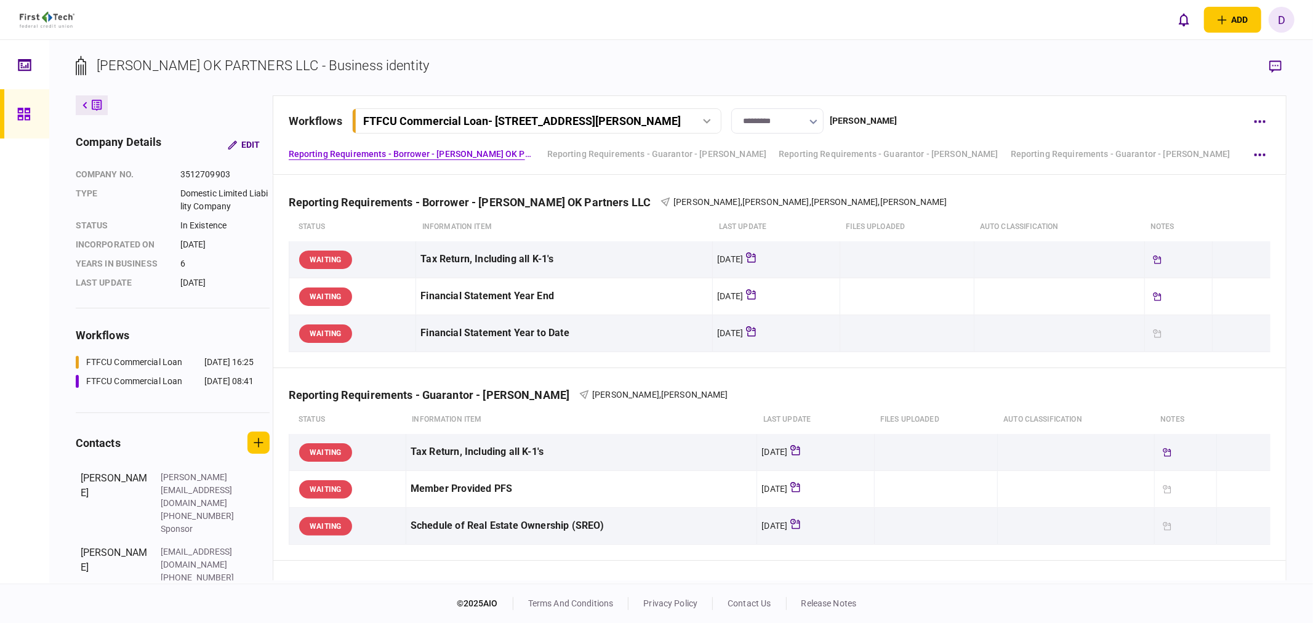
click at [713, 122] on div at bounding box center [707, 121] width 18 height 5
click at [545, 152] on div "FTFCU Commercial Loan - [STREET_ADDRESS][PERSON_NAME]" at bounding box center [493, 146] width 245 height 13
click at [559, 113] on button "FTFCU Commercial Loan - [STREET_ADDRESS][PERSON_NAME]" at bounding box center [536, 120] width 369 height 25
click at [542, 166] on div "FTFCU Commercial Loan - [STREET_ADDRESS][PERSON_NAME]" at bounding box center [493, 172] width 245 height 13
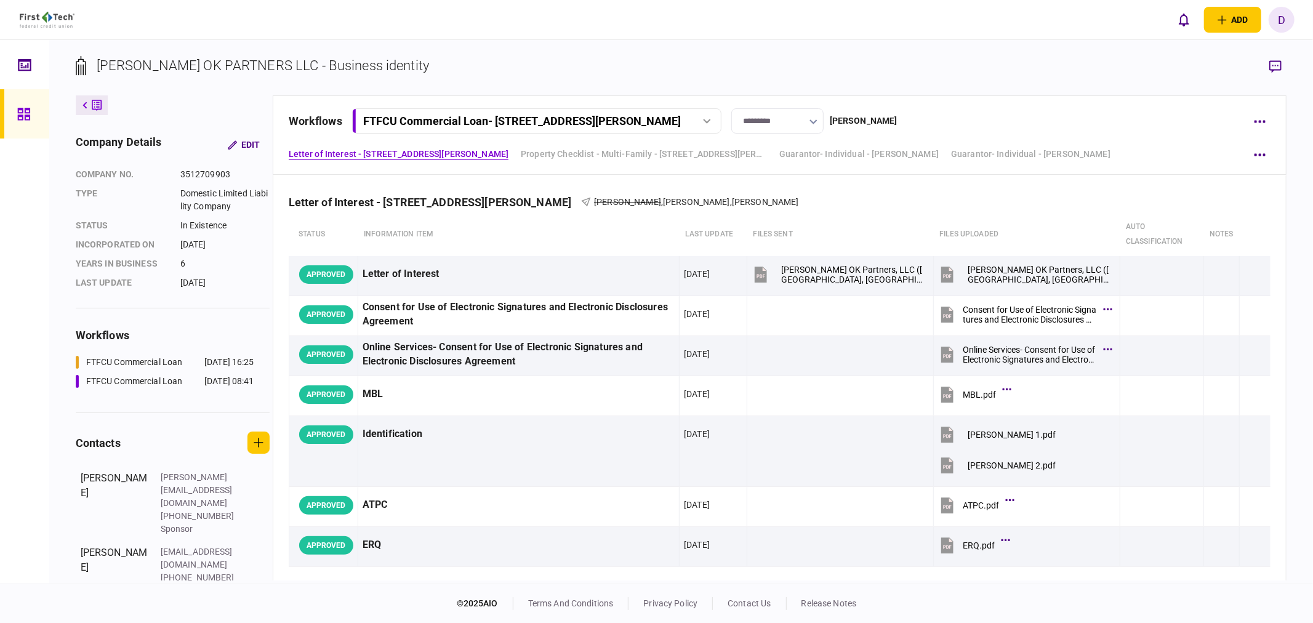
click at [15, 113] on link at bounding box center [24, 113] width 49 height 49
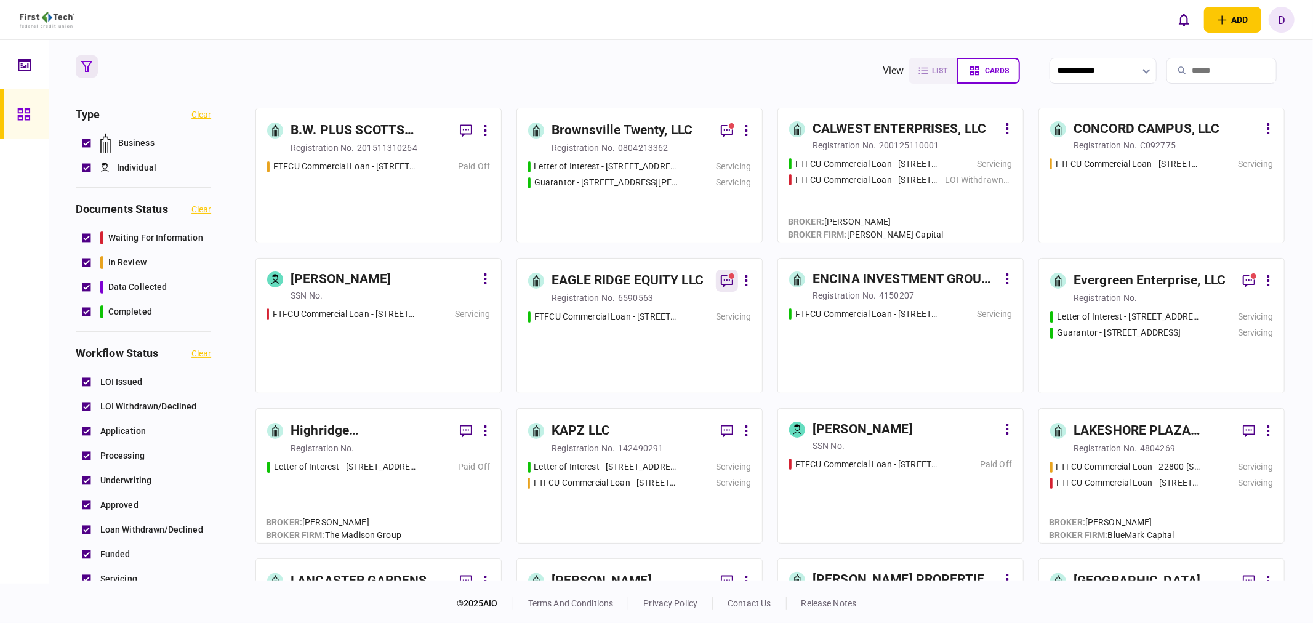
click at [723, 281] on icon "button" at bounding box center [727, 280] width 15 height 15
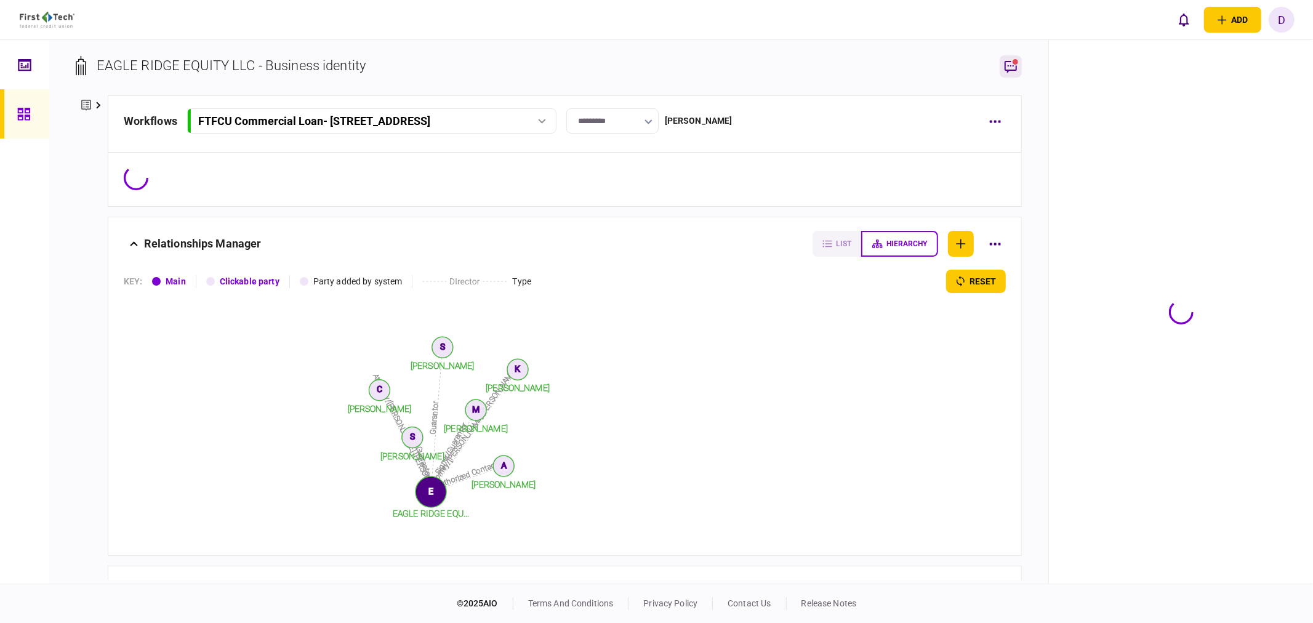
click at [1007, 69] on icon "button" at bounding box center [1011, 66] width 15 height 15
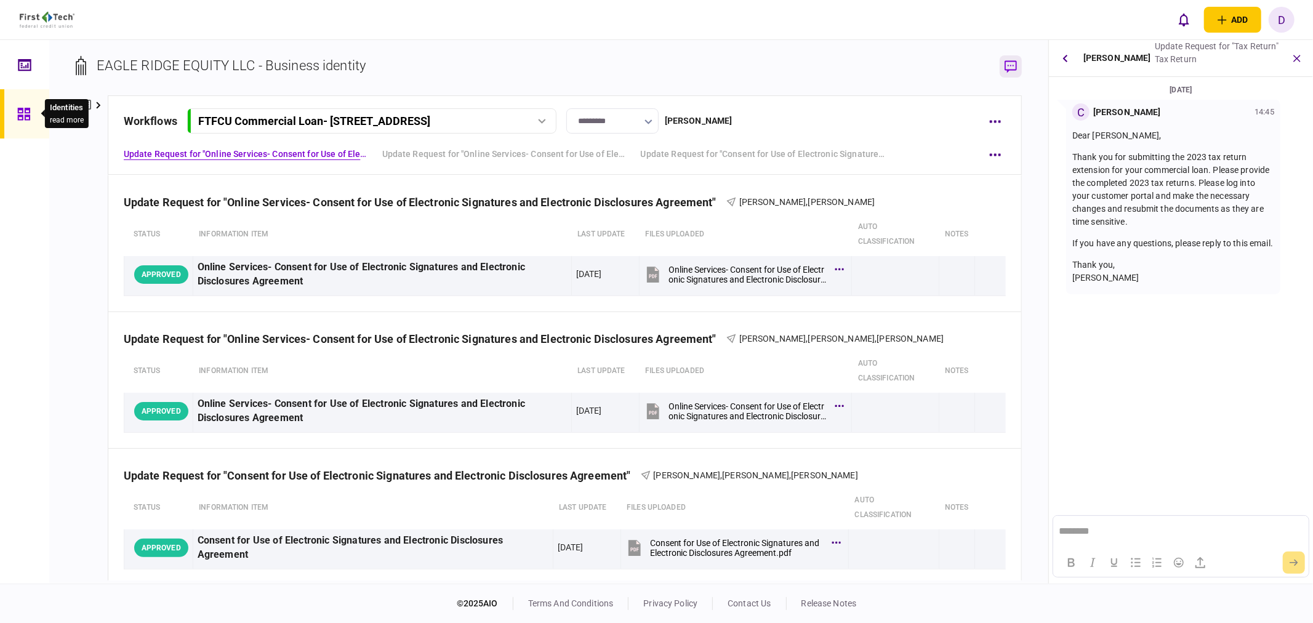
click at [17, 111] on icon at bounding box center [24, 114] width 14 height 14
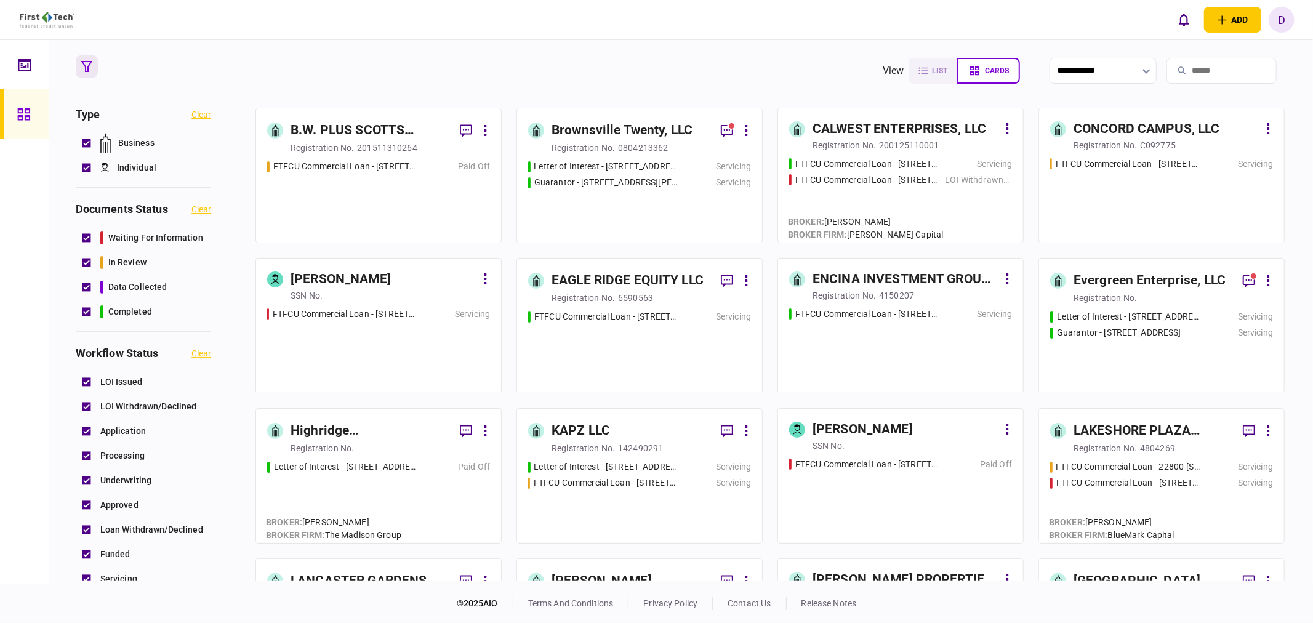
click at [627, 446] on div "142490291" at bounding box center [640, 448] width 45 height 12
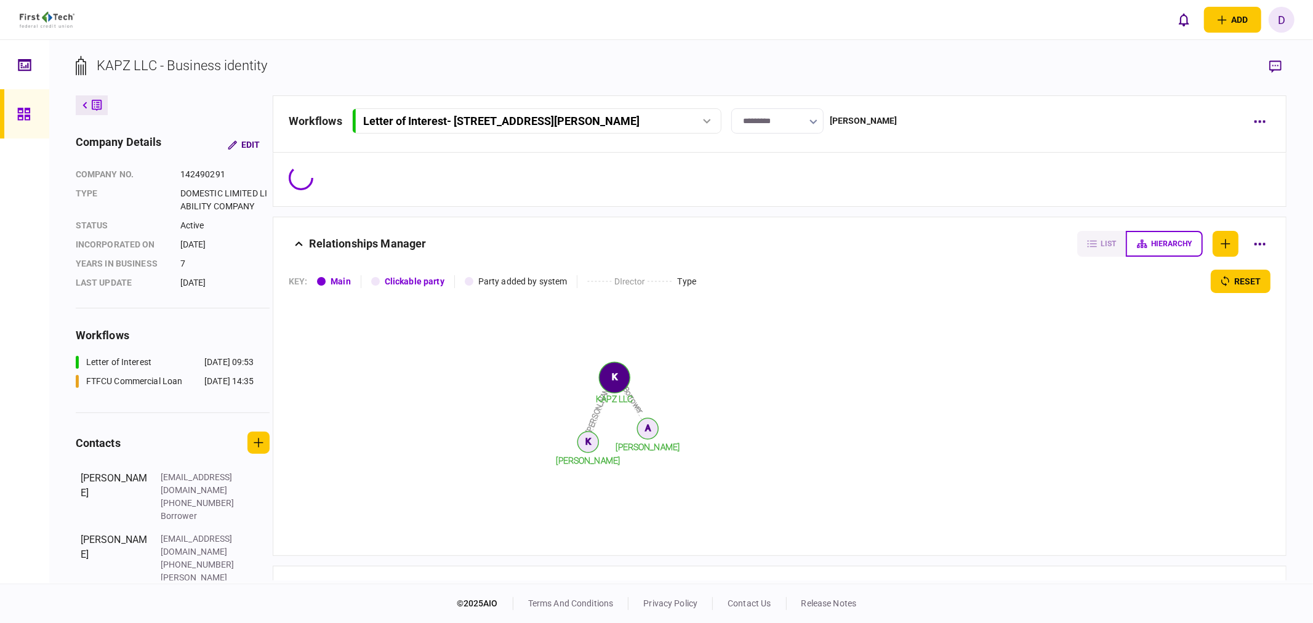
click at [716, 117] on div "Letter of Interest - [STREET_ADDRESS][PERSON_NAME]" at bounding box center [536, 121] width 361 height 13
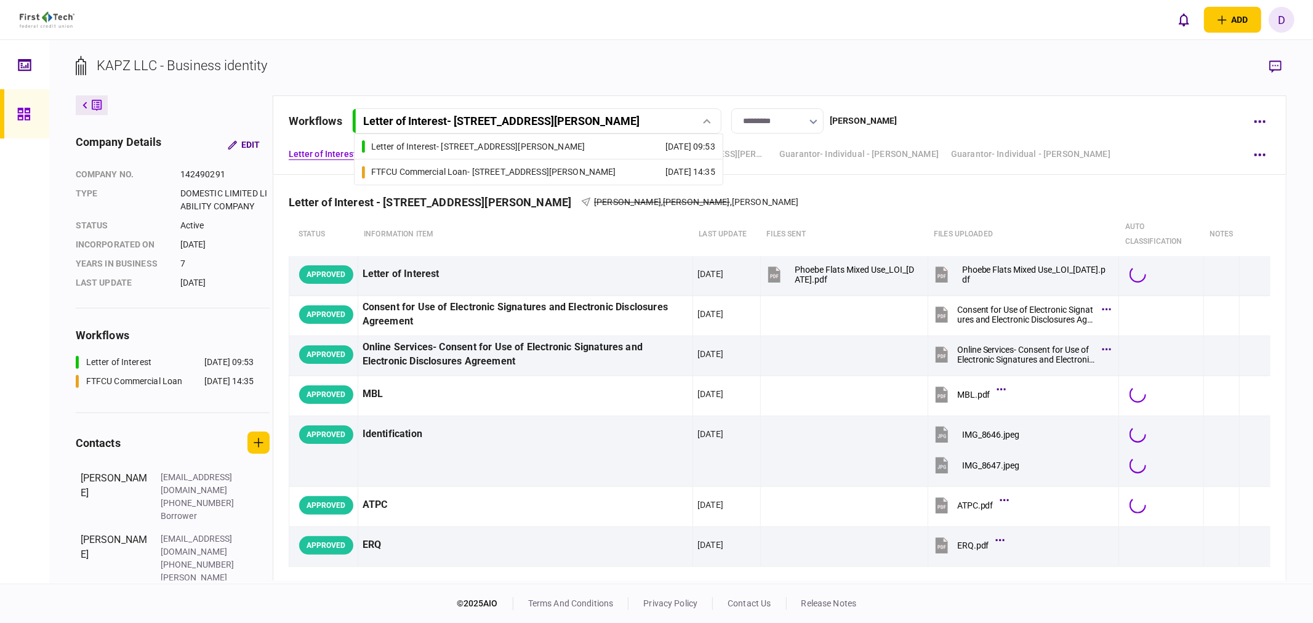
click at [716, 116] on div "Letter of Interest - [STREET_ADDRESS][PERSON_NAME]" at bounding box center [536, 121] width 361 height 13
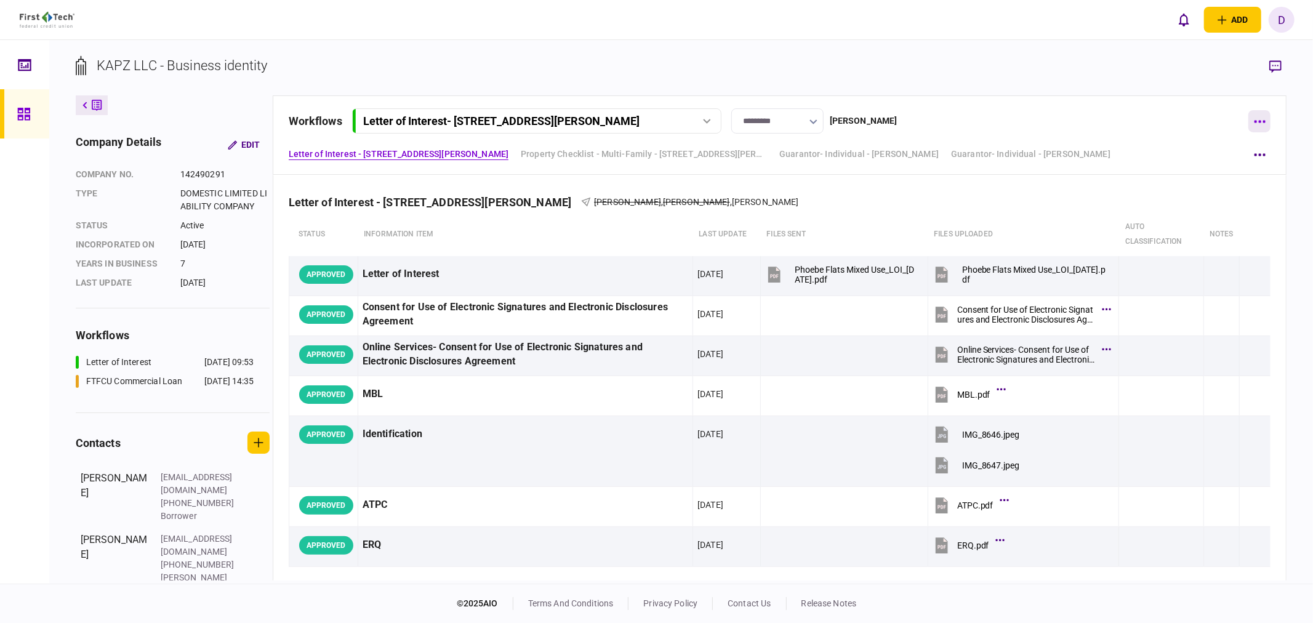
click at [1181, 119] on button "button" at bounding box center [1260, 121] width 22 height 22
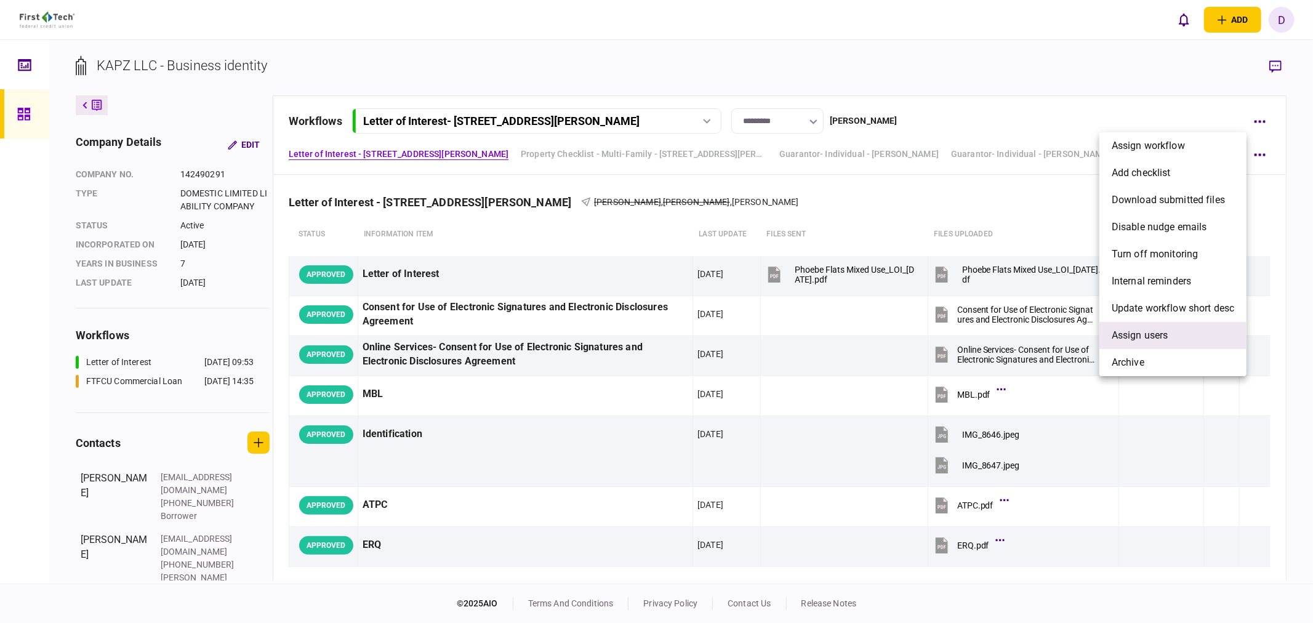
click at [1137, 337] on span "Assign users" at bounding box center [1140, 335] width 57 height 15
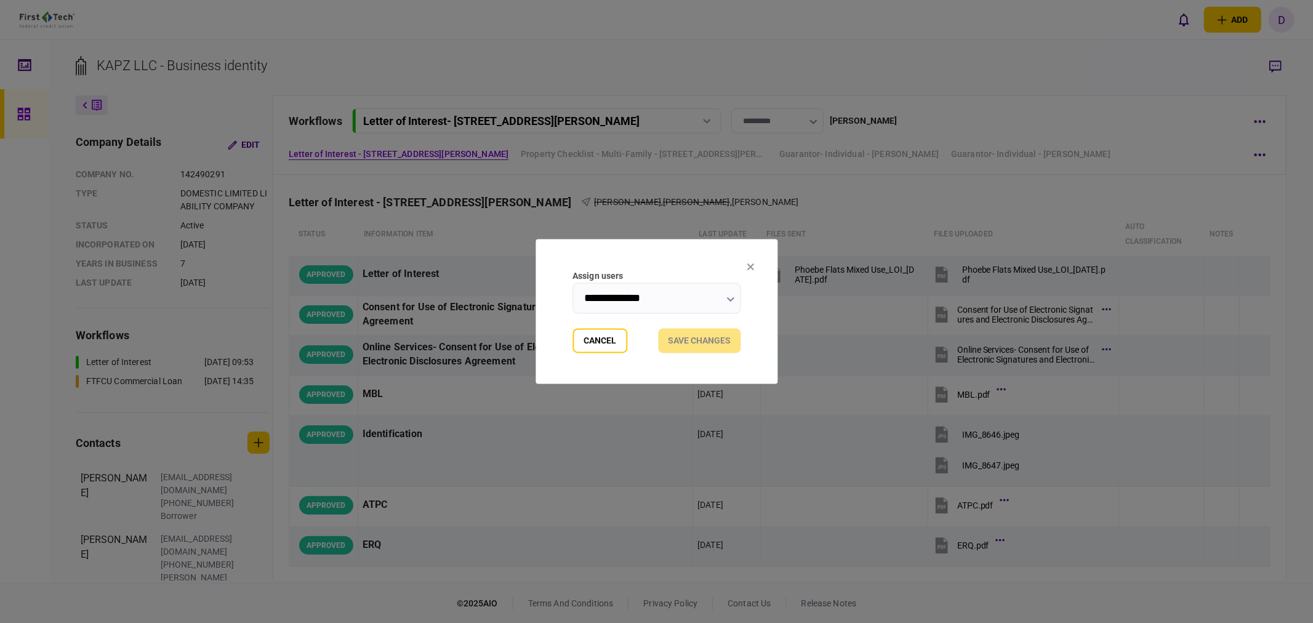
click at [661, 294] on input "**********" at bounding box center [657, 298] width 168 height 31
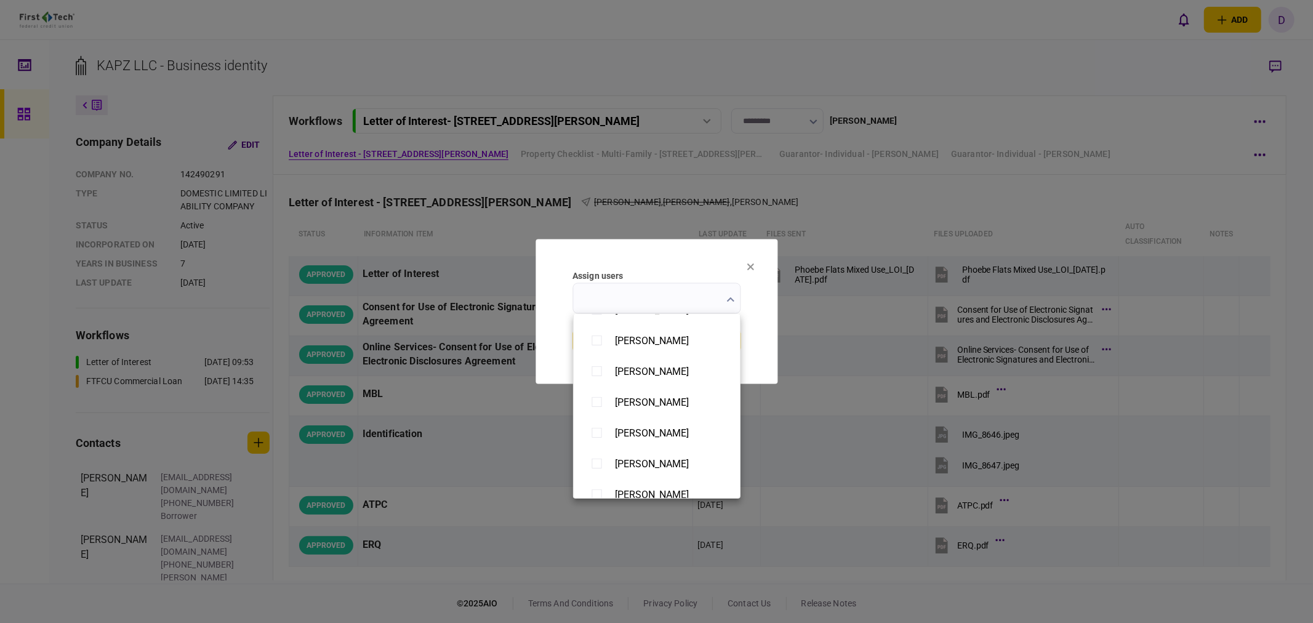
scroll to position [956, 0]
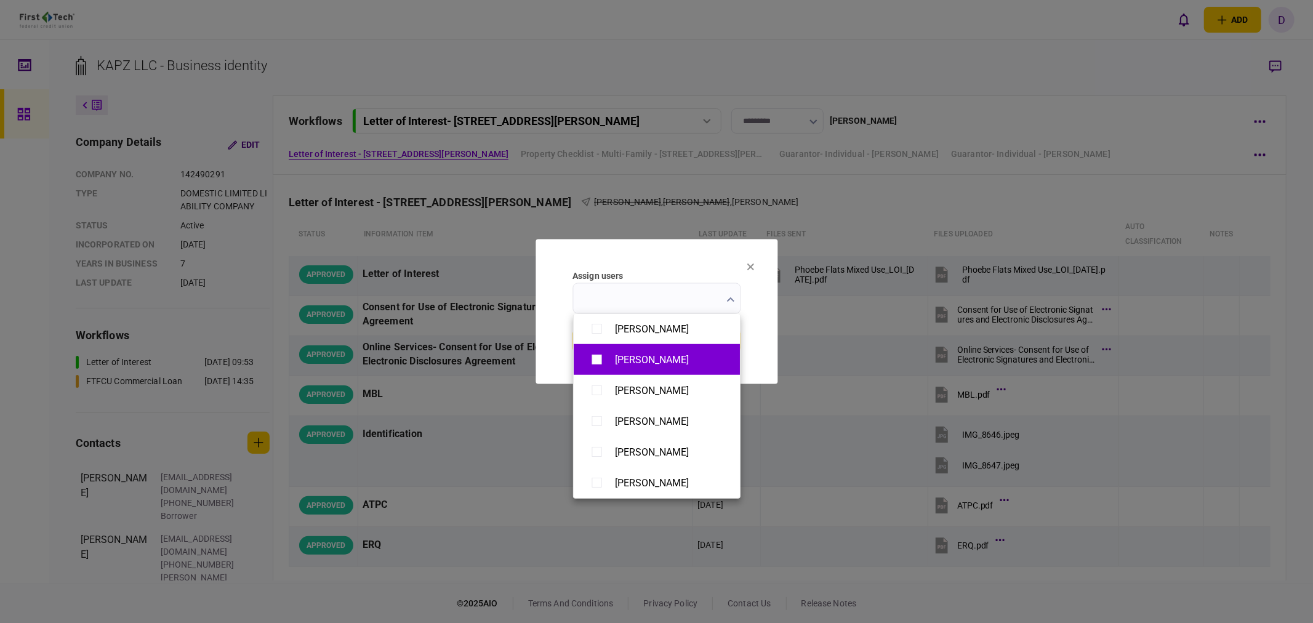
type input "**********"
click at [766, 345] on div at bounding box center [656, 311] width 1313 height 623
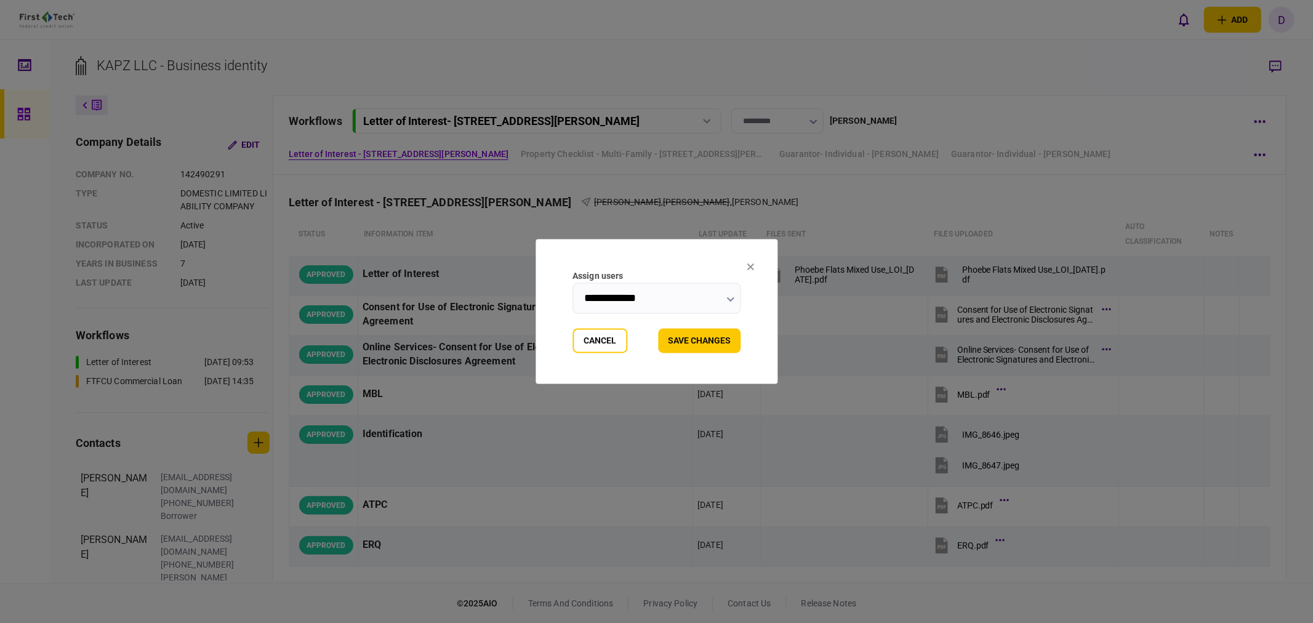
click at [704, 342] on button "Save changes" at bounding box center [699, 341] width 83 height 25
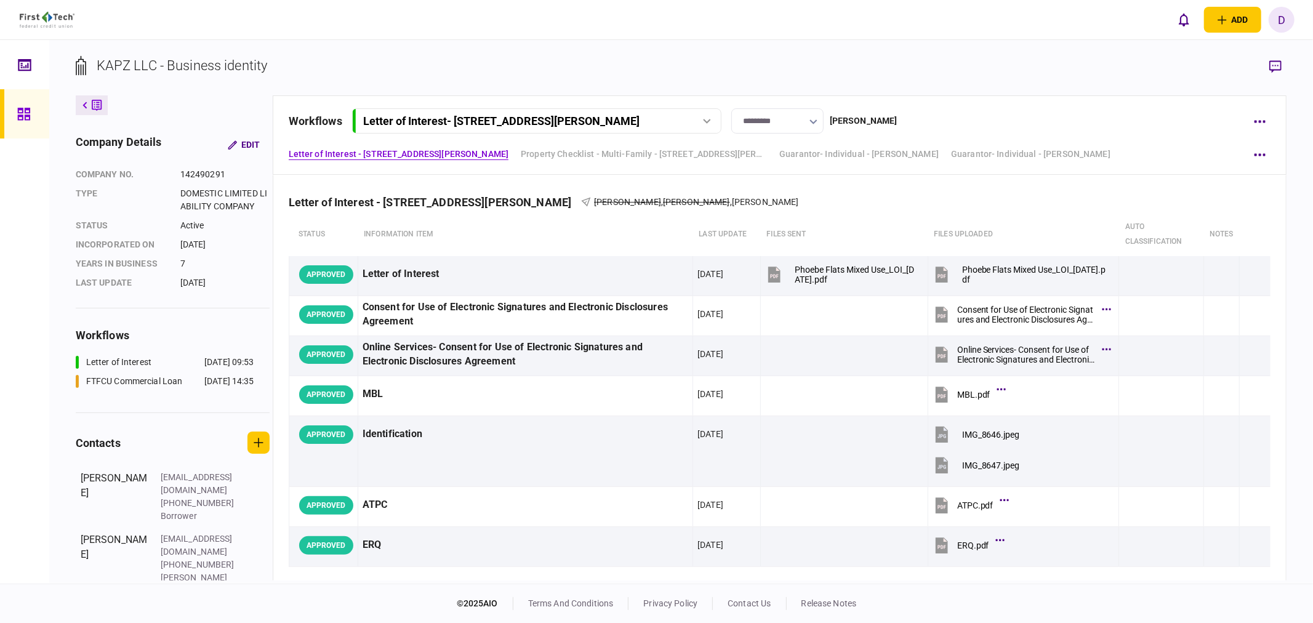
click at [708, 120] on icon at bounding box center [707, 121] width 8 height 5
click at [481, 171] on div "FTFCU Commercial Loan - [STREET_ADDRESS][PERSON_NAME]" at bounding box center [493, 172] width 245 height 13
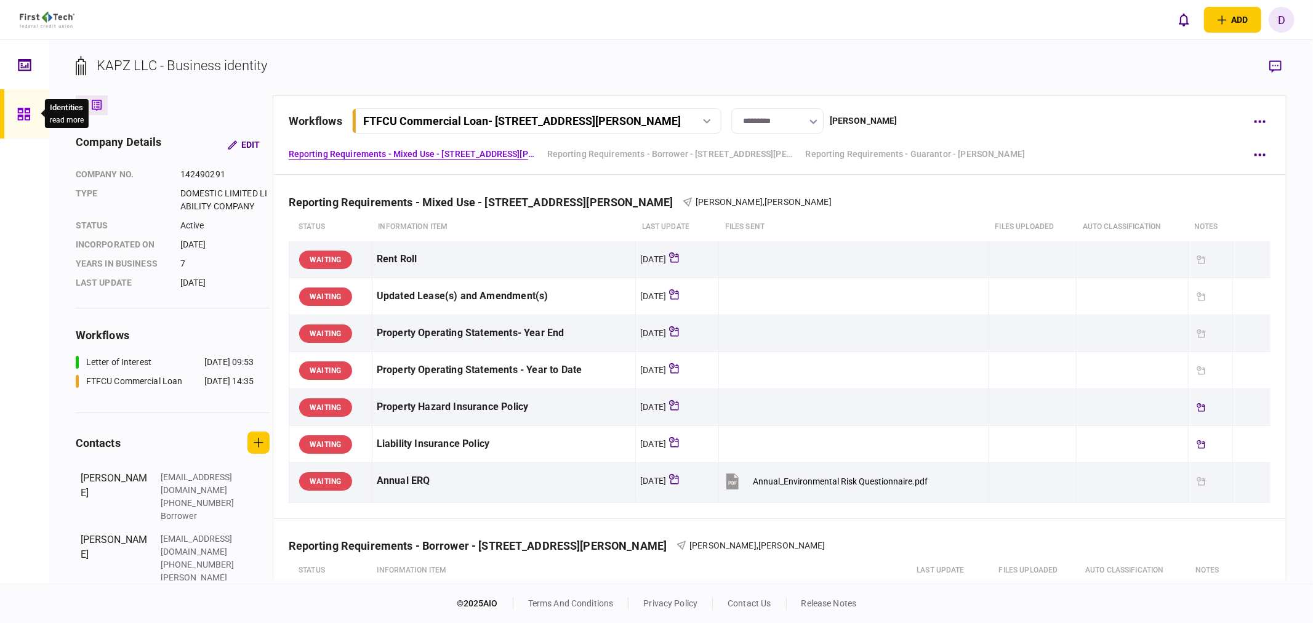
click at [27, 114] on icon at bounding box center [24, 114] width 14 height 14
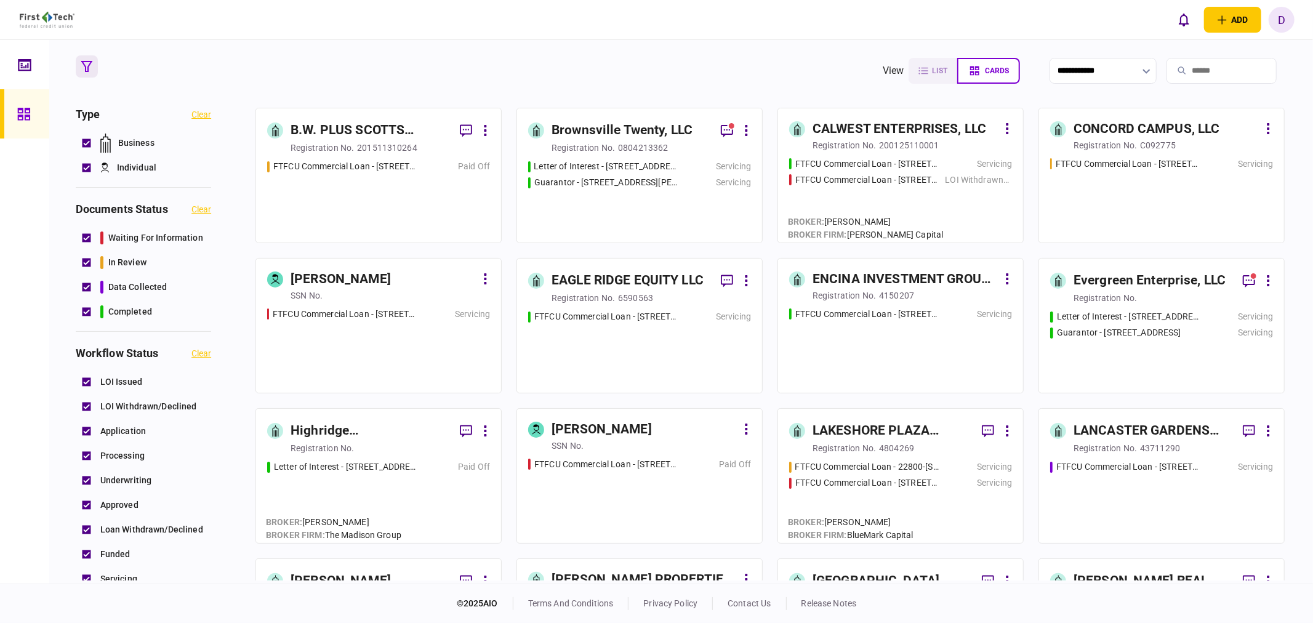
click at [677, 438] on div "[PERSON_NAME]" at bounding box center [644, 430] width 185 height 20
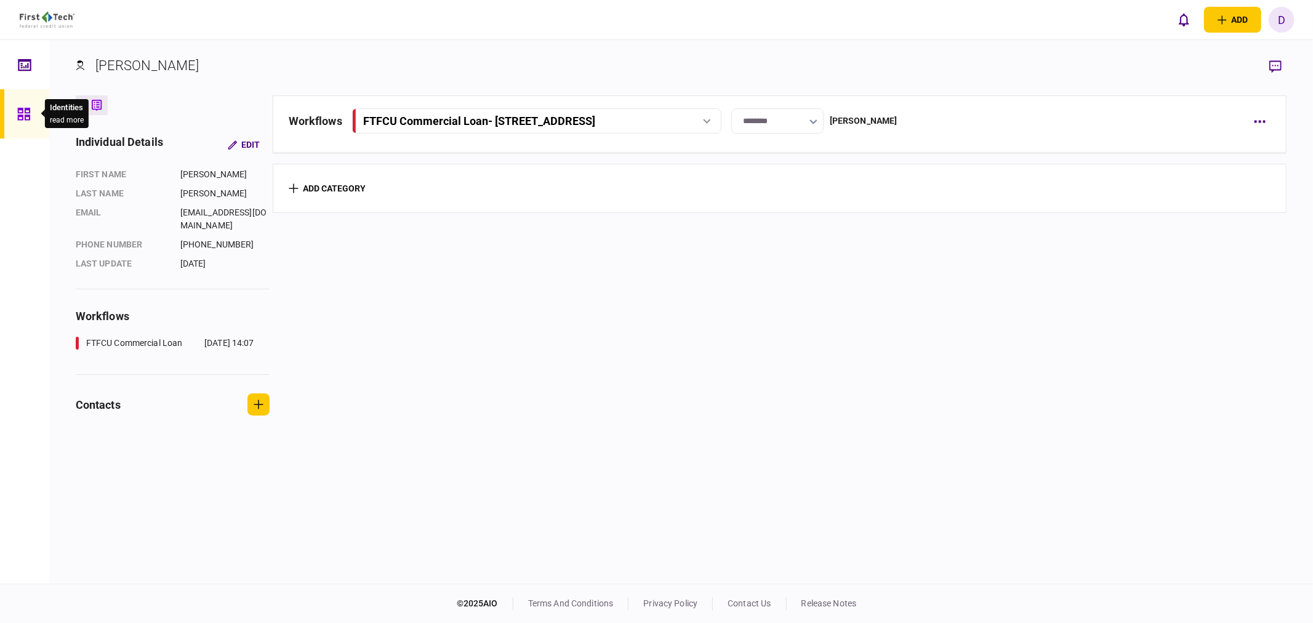
click at [27, 108] on icon at bounding box center [23, 114] width 12 height 12
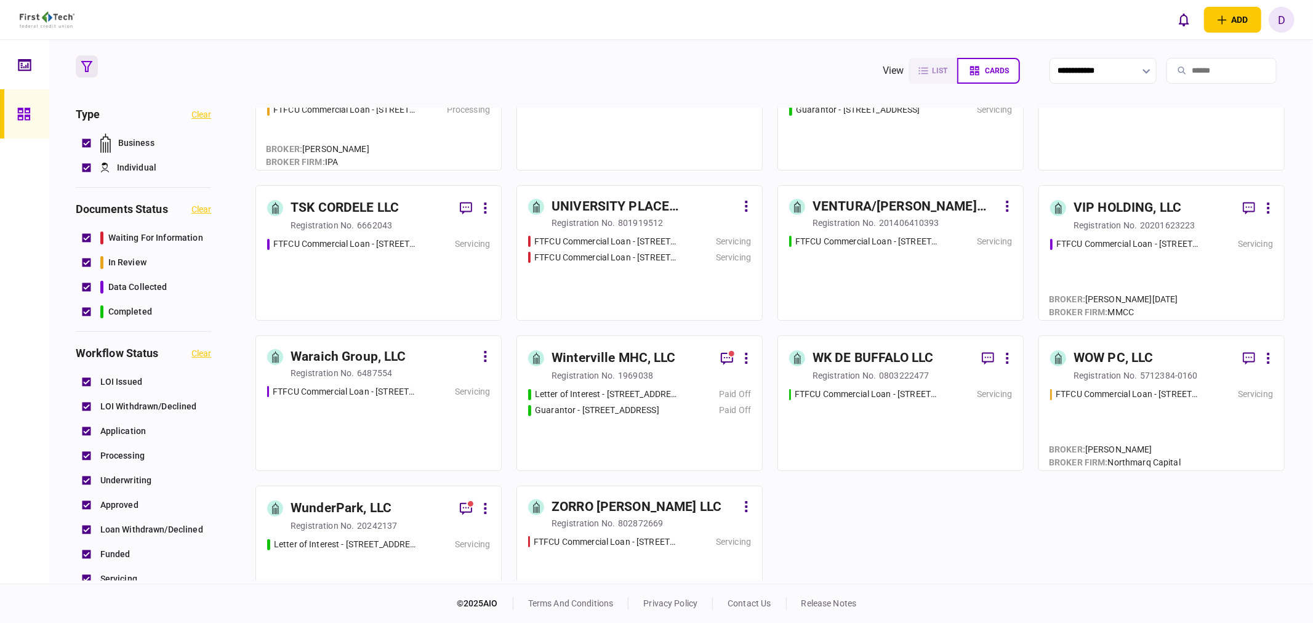
scroll to position [2066, 0]
